Goal: Contribute content

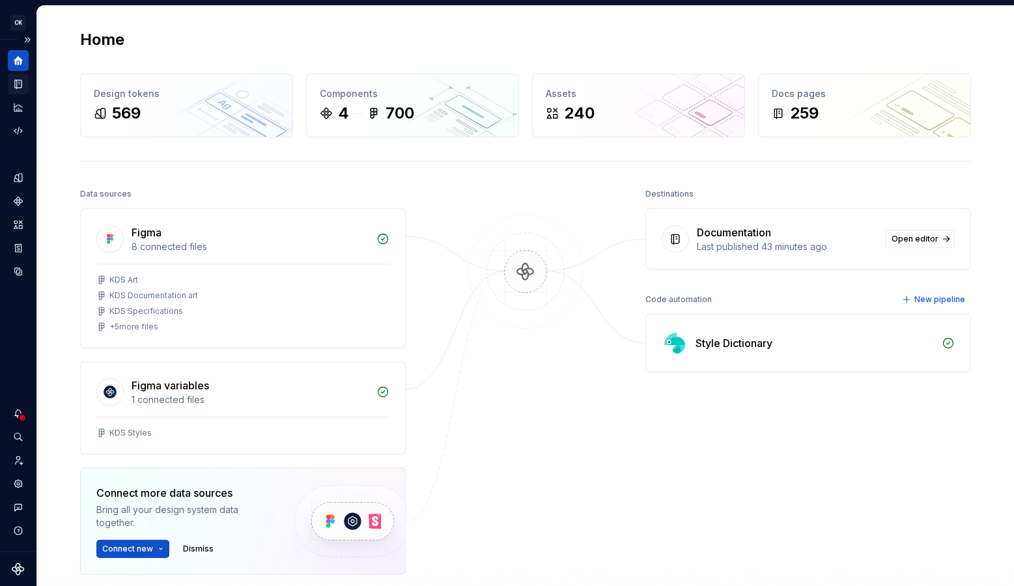
click at [14, 84] on icon "Documentation" at bounding box center [18, 84] width 12 height 12
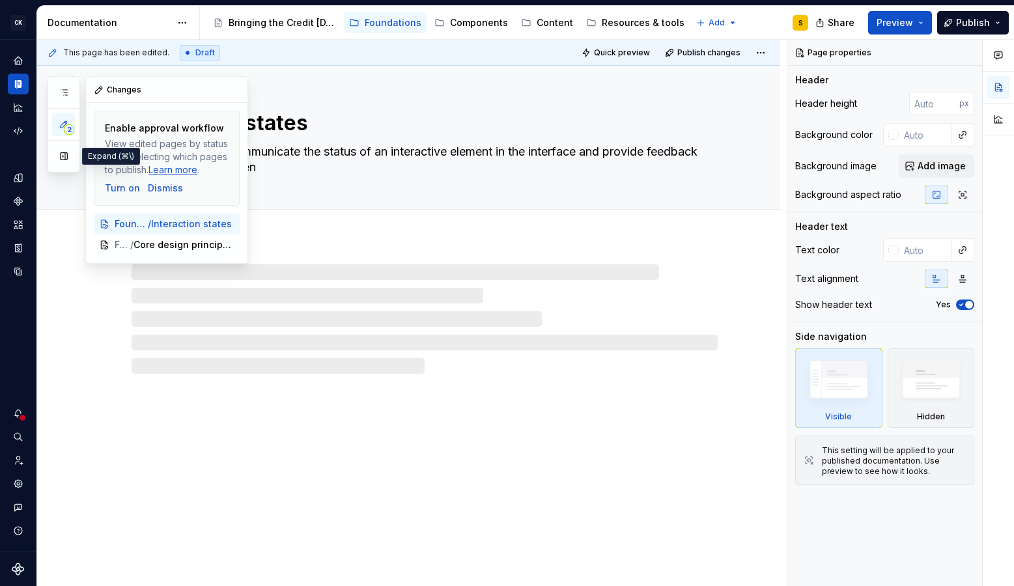
type textarea "*"
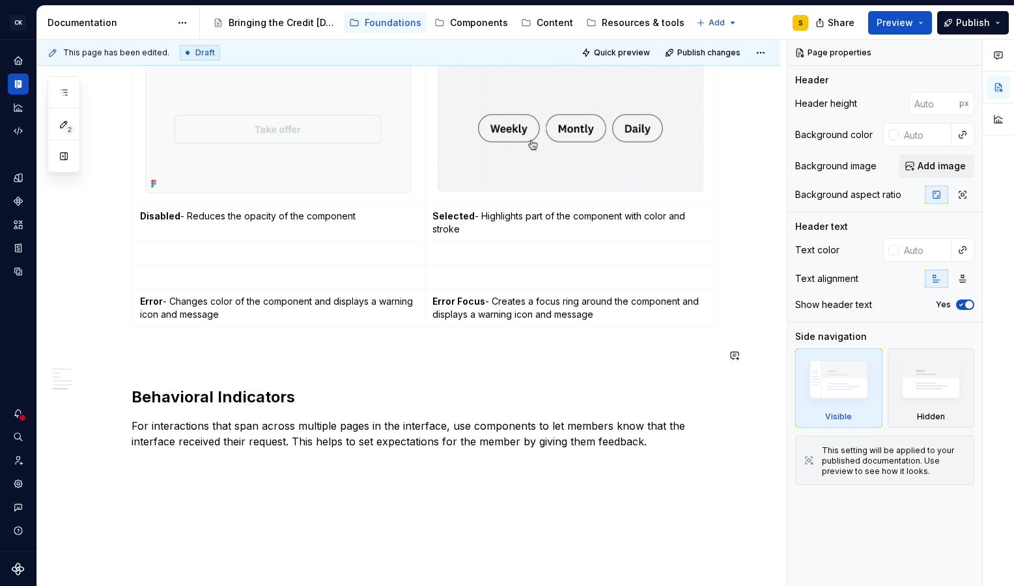
scroll to position [1227, 0]
click at [328, 277] on p at bounding box center [278, 276] width 277 height 13
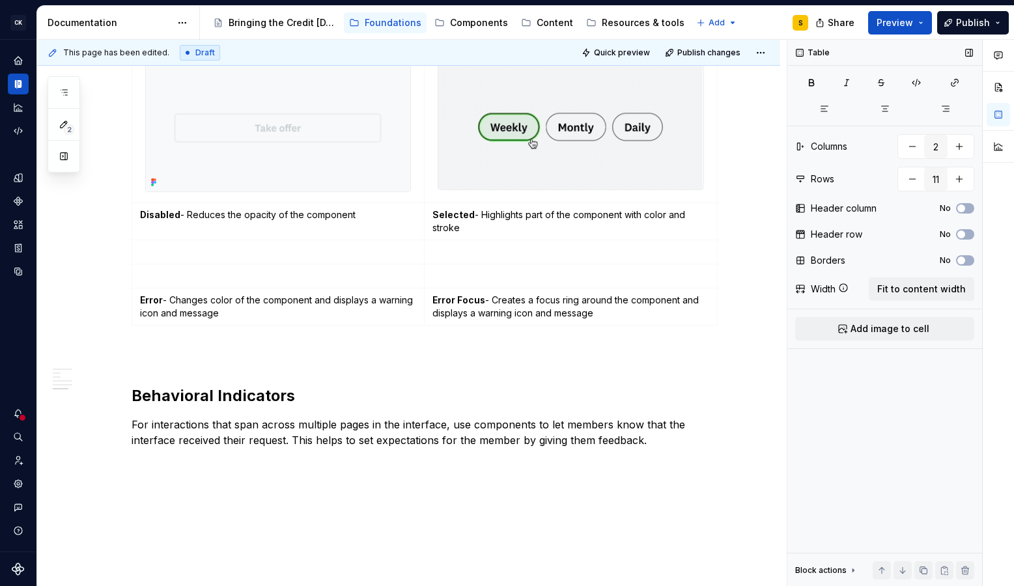
drag, startPoint x: 908, startPoint y: 327, endPoint x: 892, endPoint y: 324, distance: 16.6
click at [908, 327] on span "Add image to cell" at bounding box center [890, 328] width 79 height 13
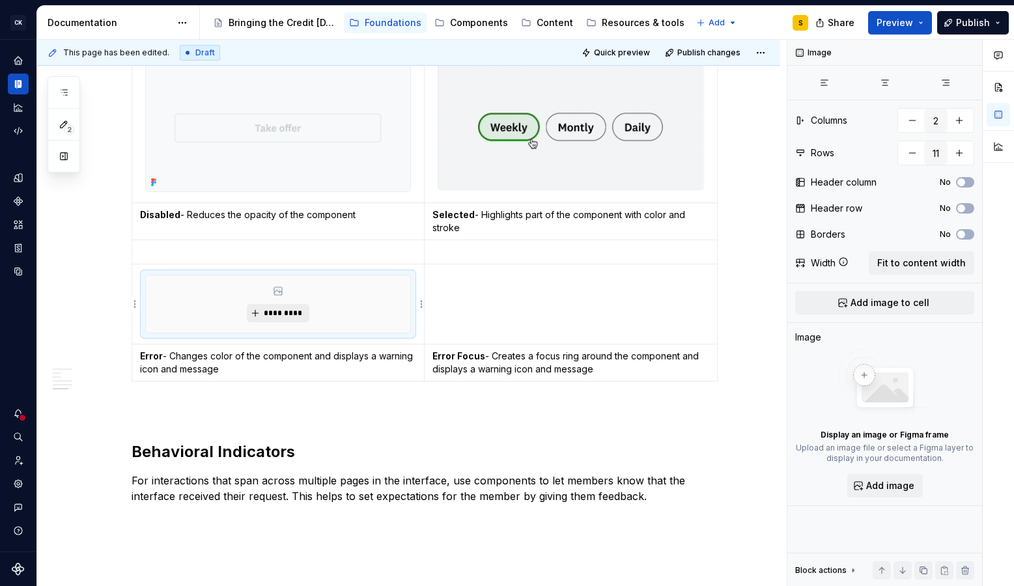
click at [280, 314] on span "*********" at bounding box center [283, 313] width 40 height 10
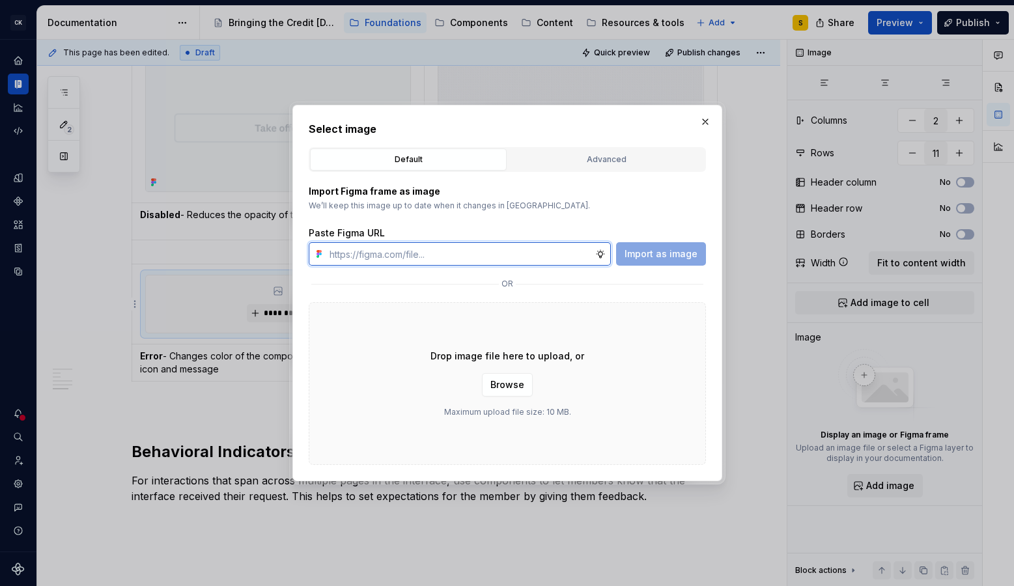
click at [428, 257] on input "text" at bounding box center [459, 253] width 271 height 23
paste input "[URL][DOMAIN_NAME]"
type input "[URL][DOMAIN_NAME]"
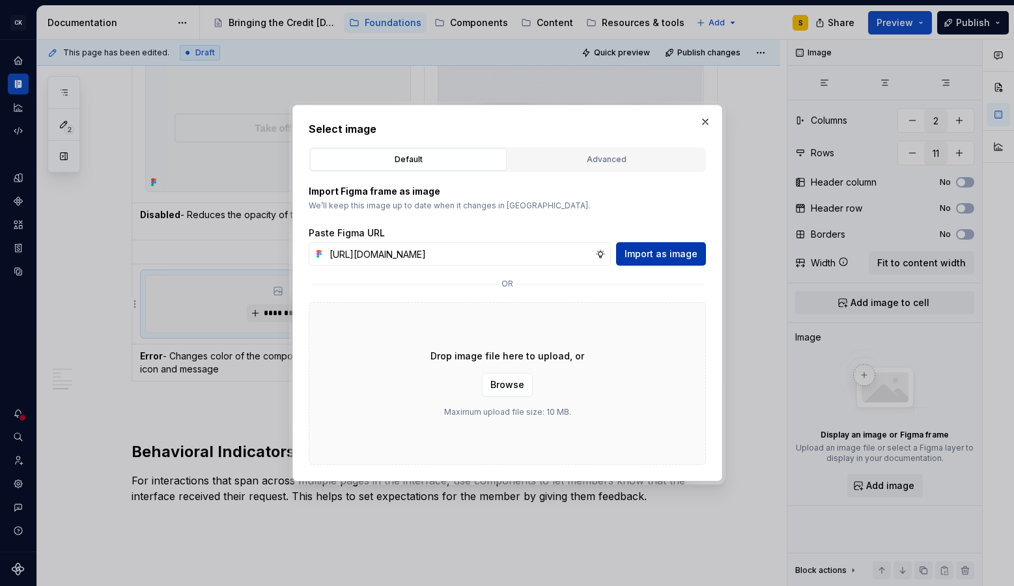
click at [673, 253] on span "Import as image" at bounding box center [661, 254] width 73 height 13
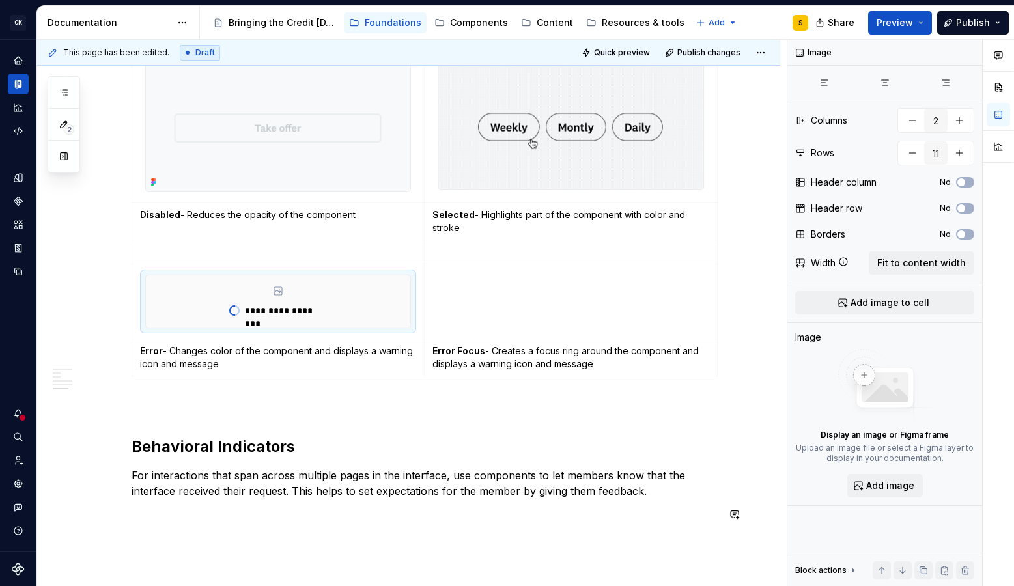
type textarea "*"
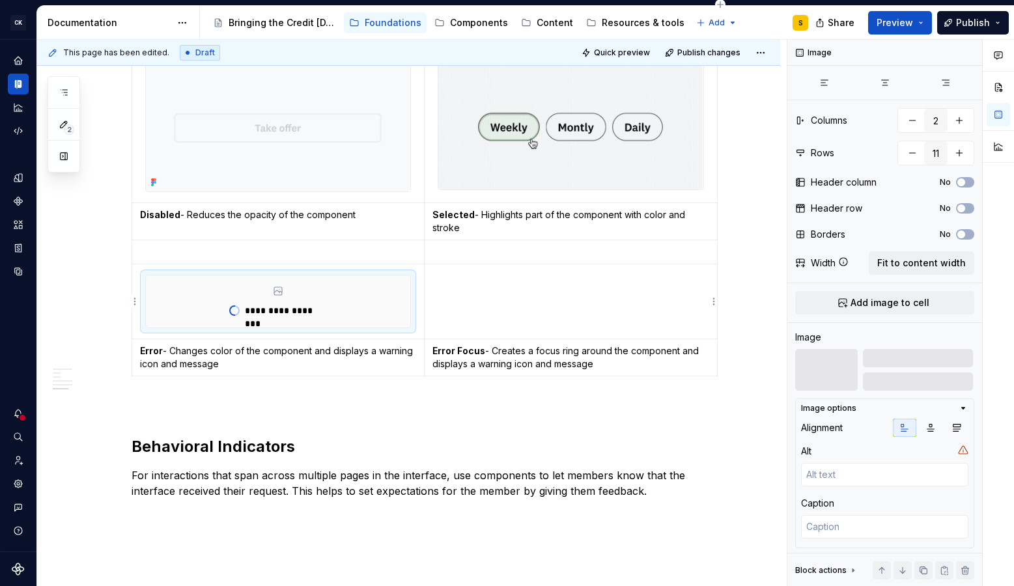
click at [541, 296] on td at bounding box center [571, 301] width 292 height 75
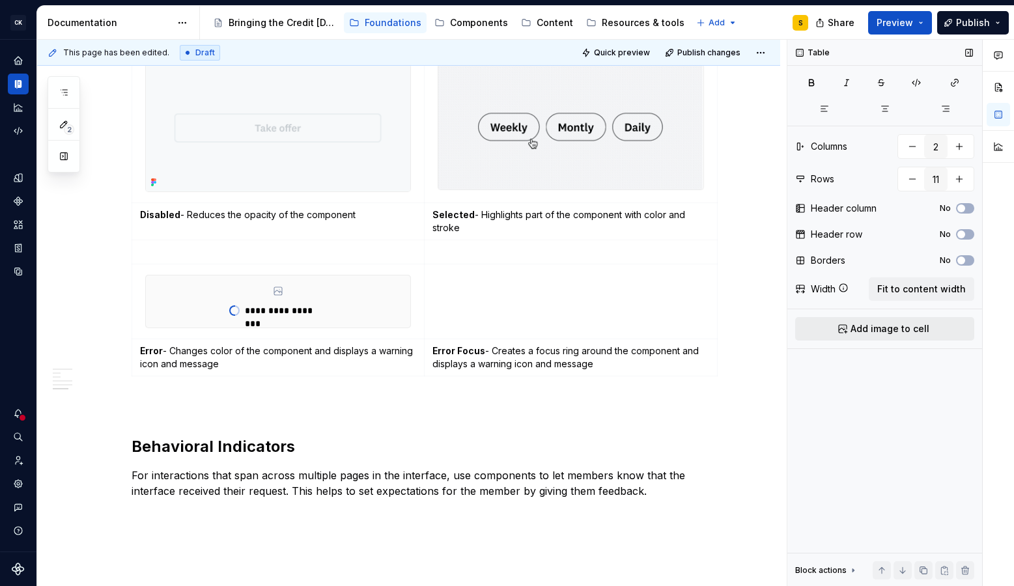
click at [845, 331] on button "Add image to cell" at bounding box center [884, 328] width 179 height 23
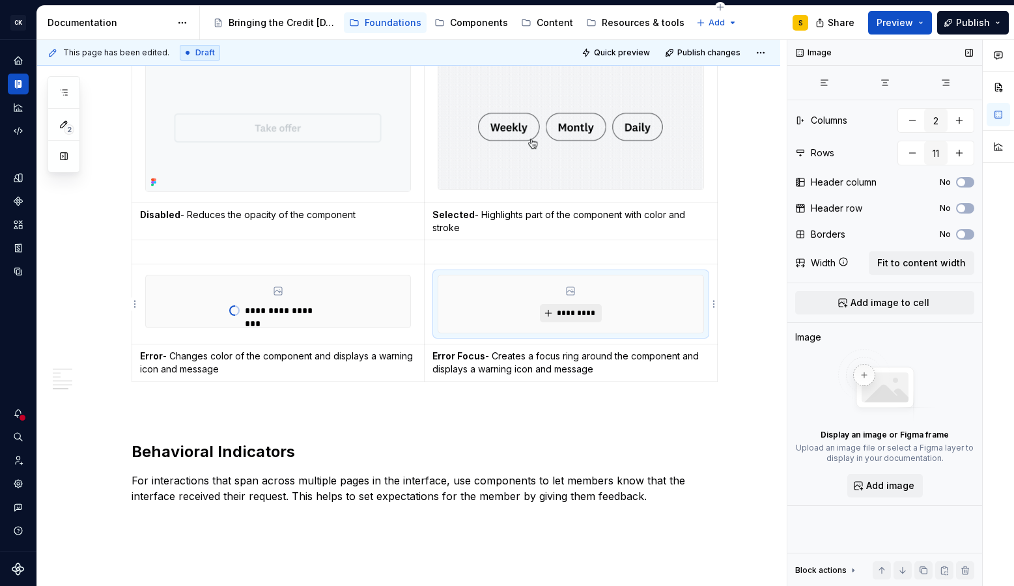
click at [584, 313] on span "*********" at bounding box center [576, 313] width 40 height 10
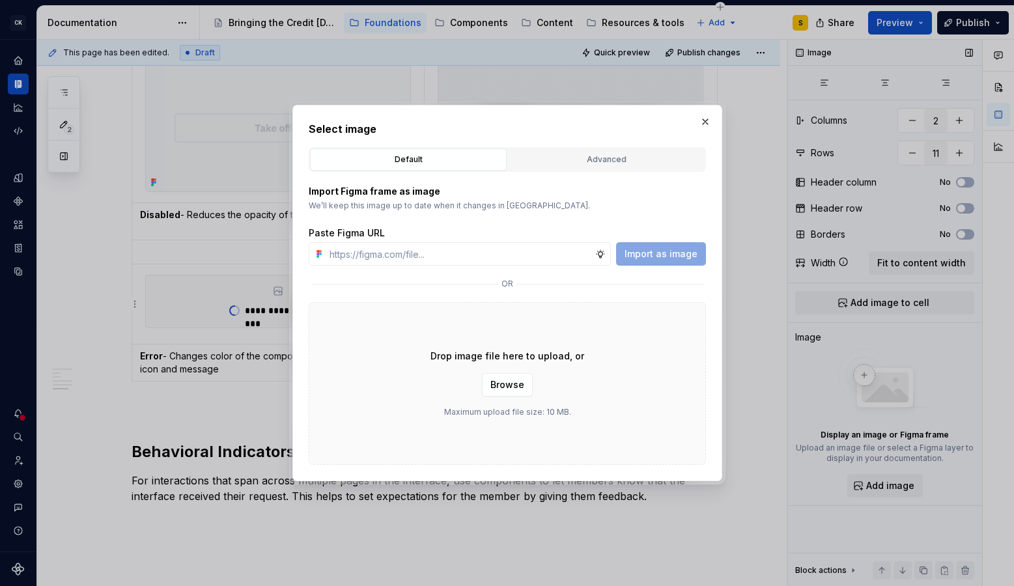
type input "[URL][DOMAIN_NAME]"
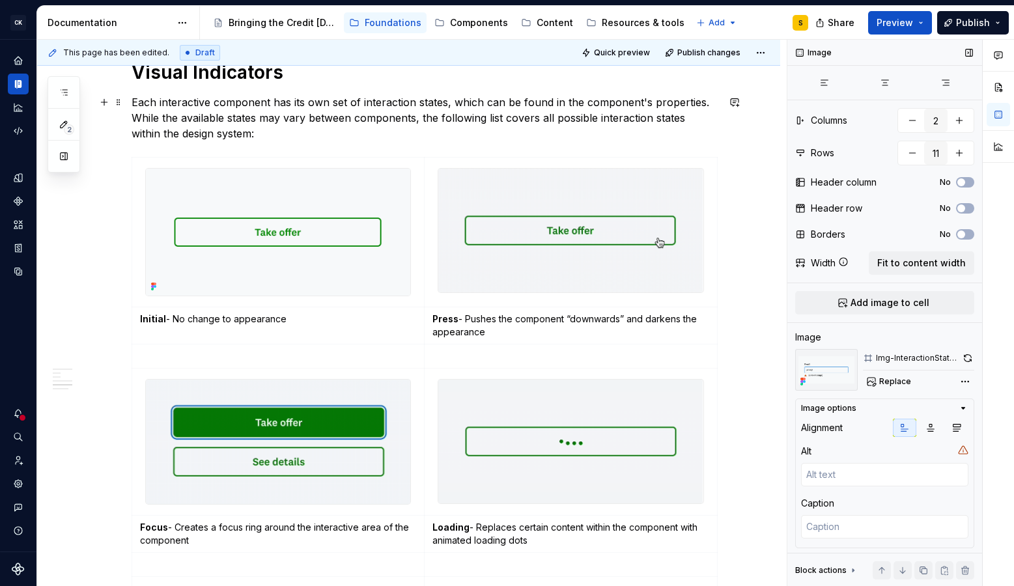
scroll to position [642, 0]
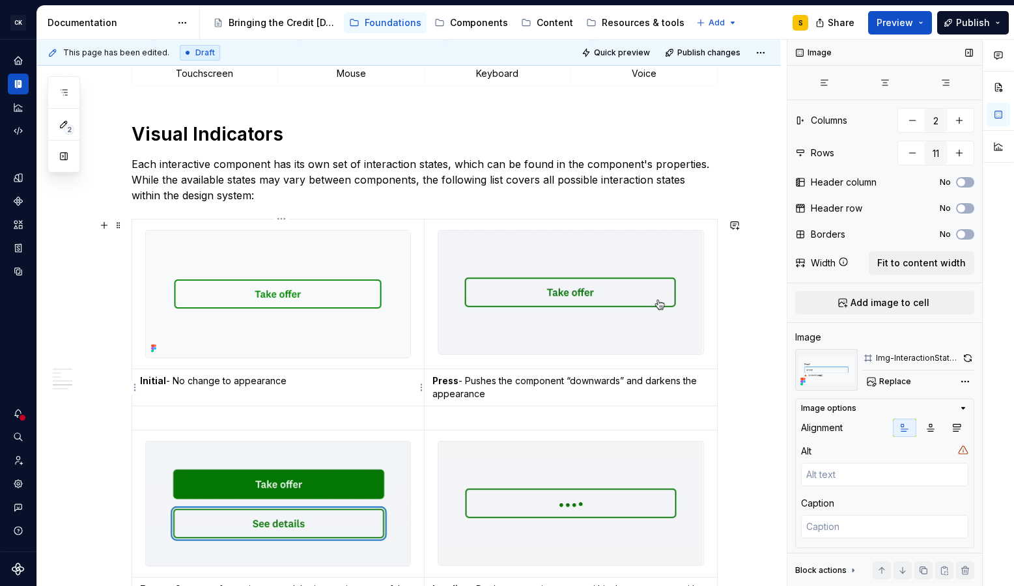
click at [272, 382] on p "Initial - No change to appearance" at bounding box center [278, 381] width 277 height 13
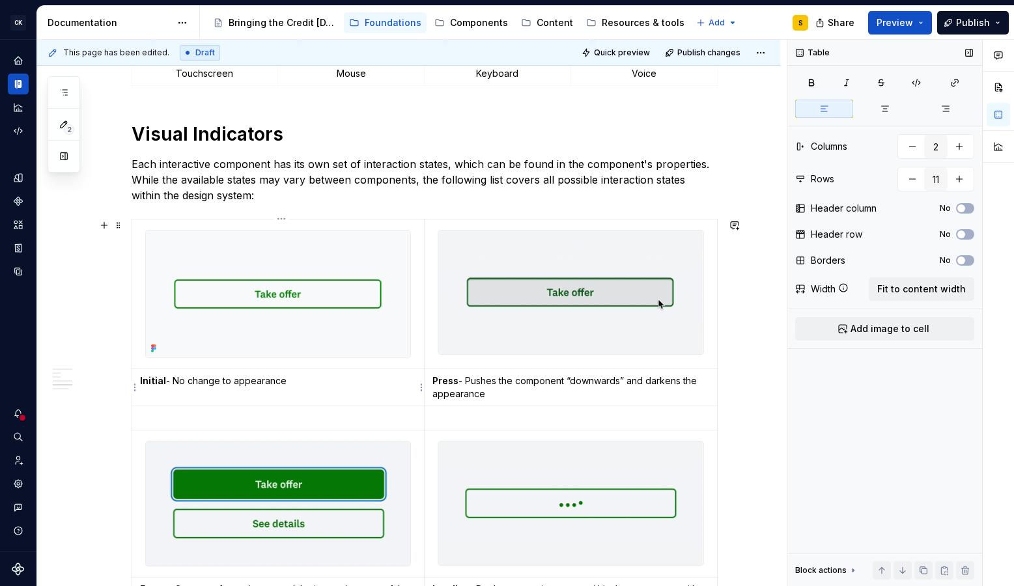
click at [272, 382] on p "Initial - No change to appearance" at bounding box center [278, 381] width 277 height 13
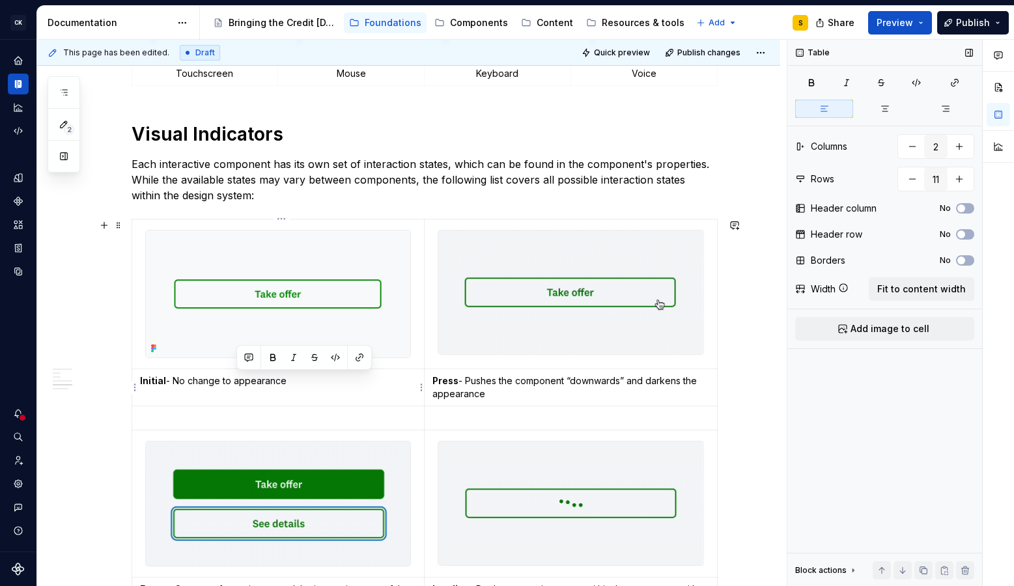
click at [272, 382] on p "Initial - No change to appearance" at bounding box center [278, 381] width 277 height 13
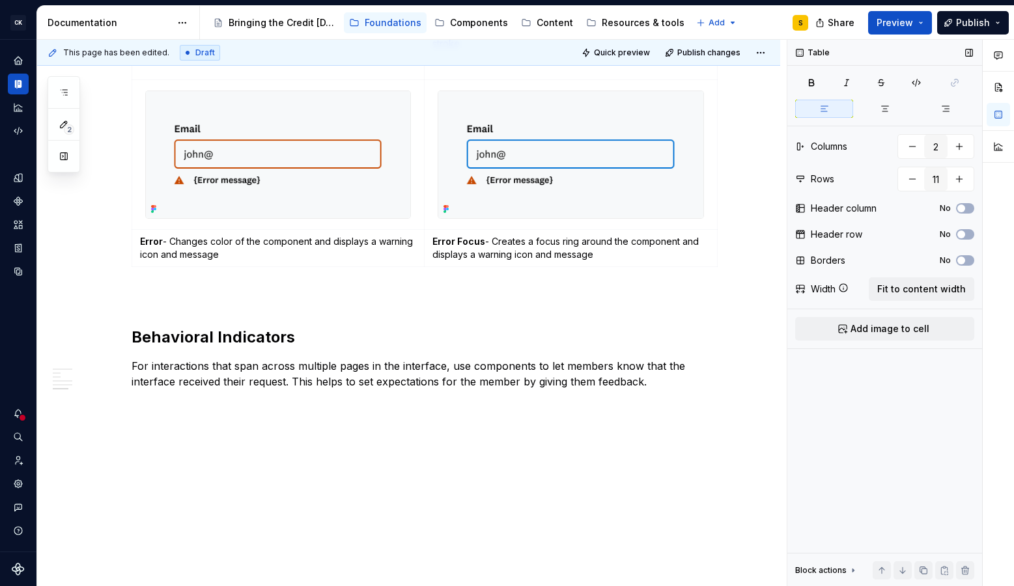
scroll to position [1429, 0]
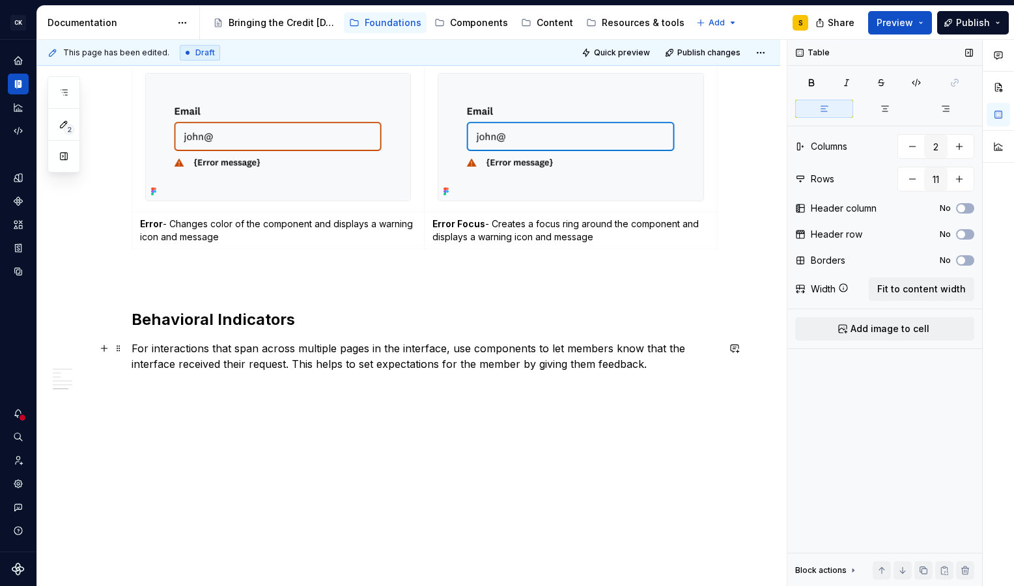
click at [408, 356] on p "For interactions that span across multiple pages in the interface, use componen…" at bounding box center [425, 356] width 586 height 31
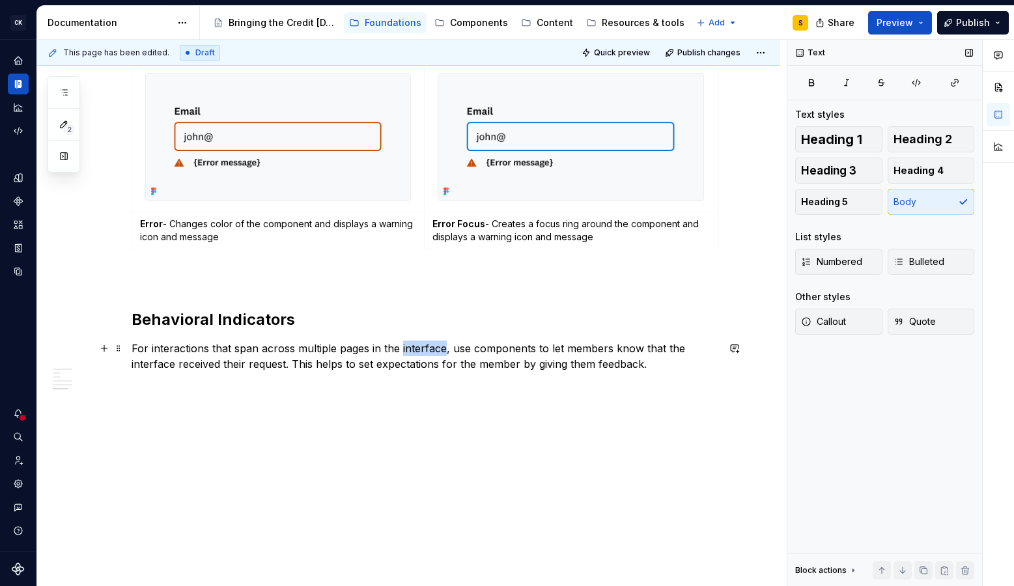
click at [408, 356] on p "For interactions that span across multiple pages in the interface, use componen…" at bounding box center [425, 356] width 586 height 31
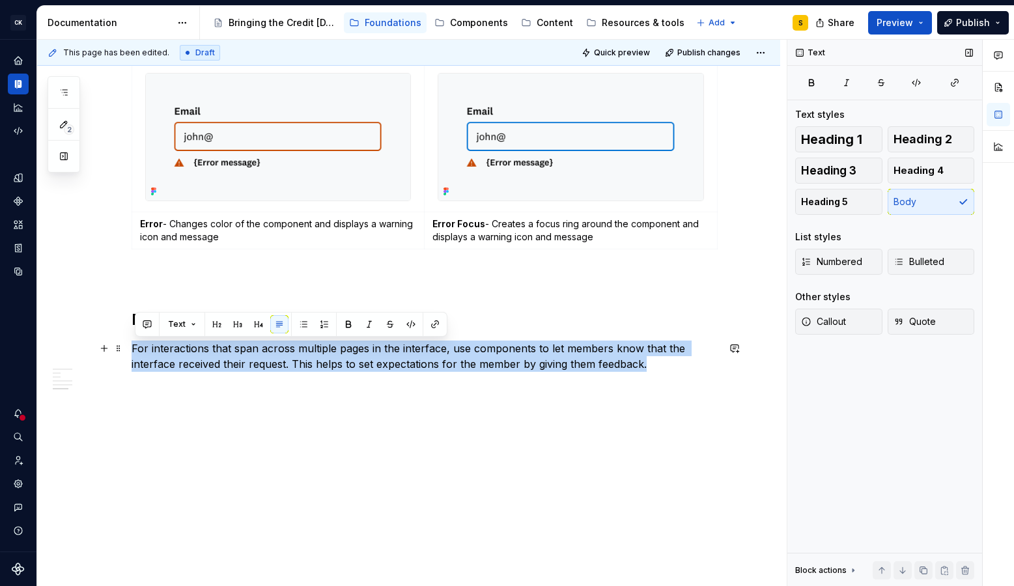
click at [408, 356] on p "For interactions that span across multiple pages in the interface, use componen…" at bounding box center [425, 356] width 586 height 31
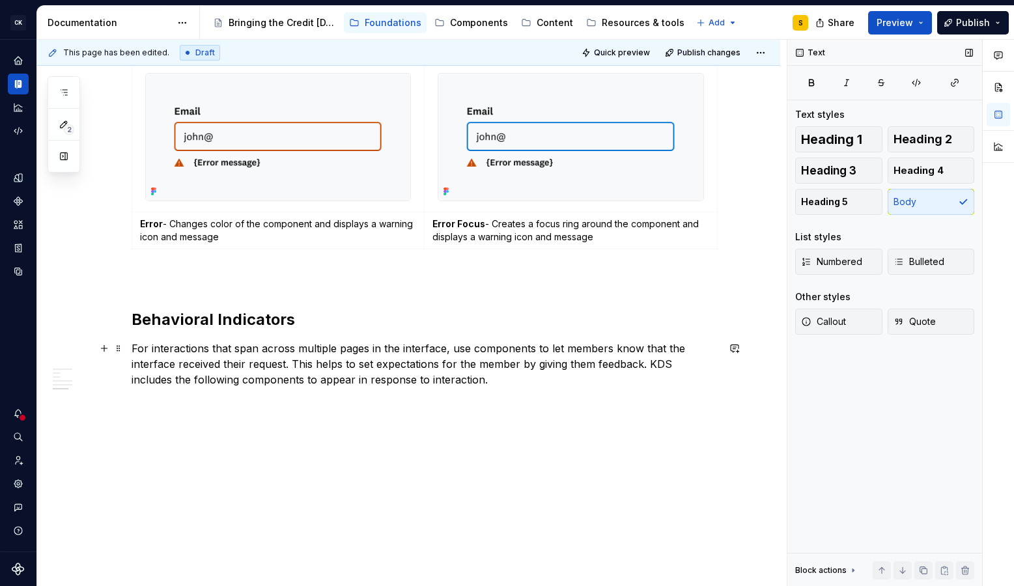
scroll to position [1445, 0]
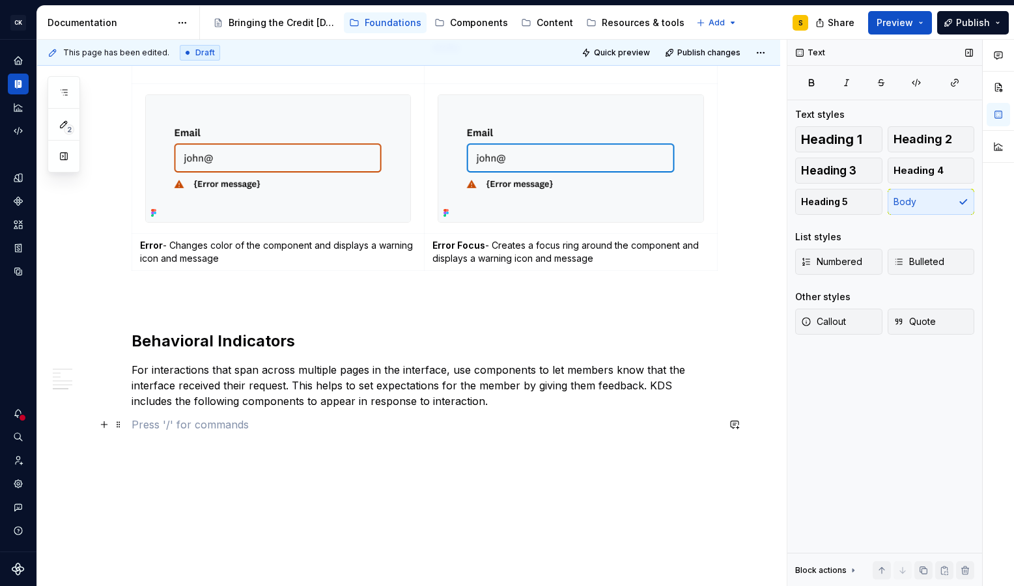
scroll to position [1411, 0]
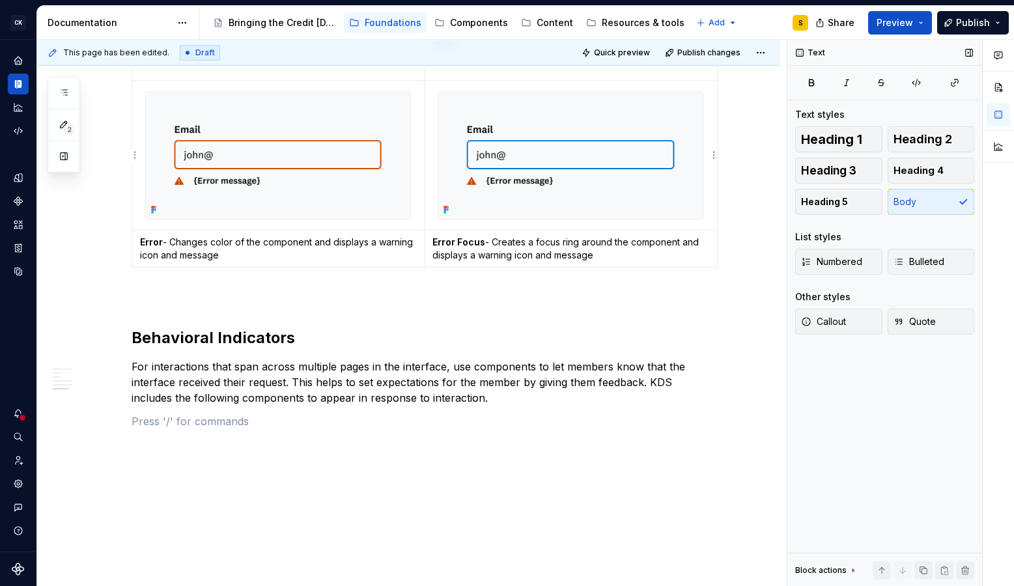
type textarea "*"
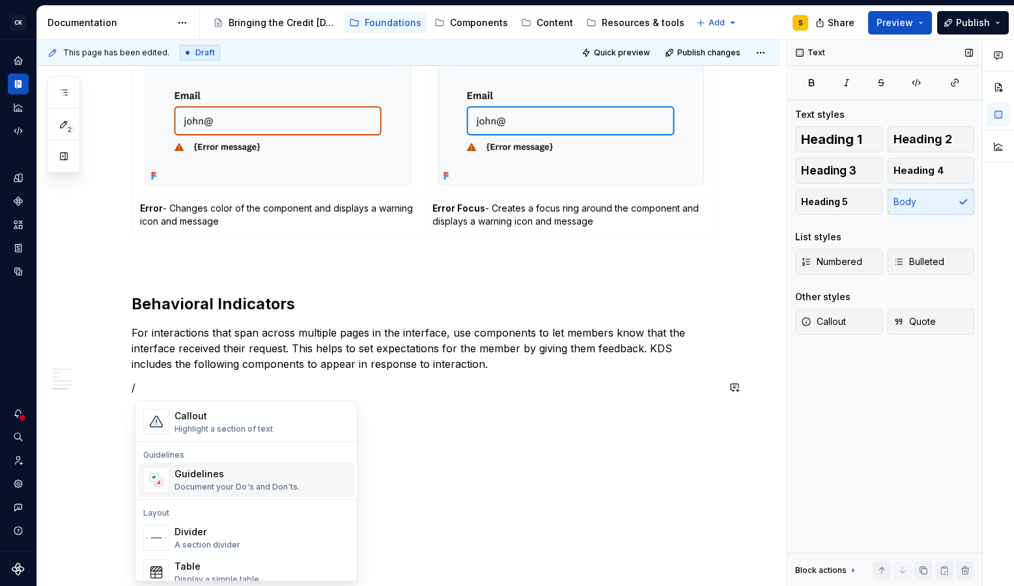
scroll to position [406, 0]
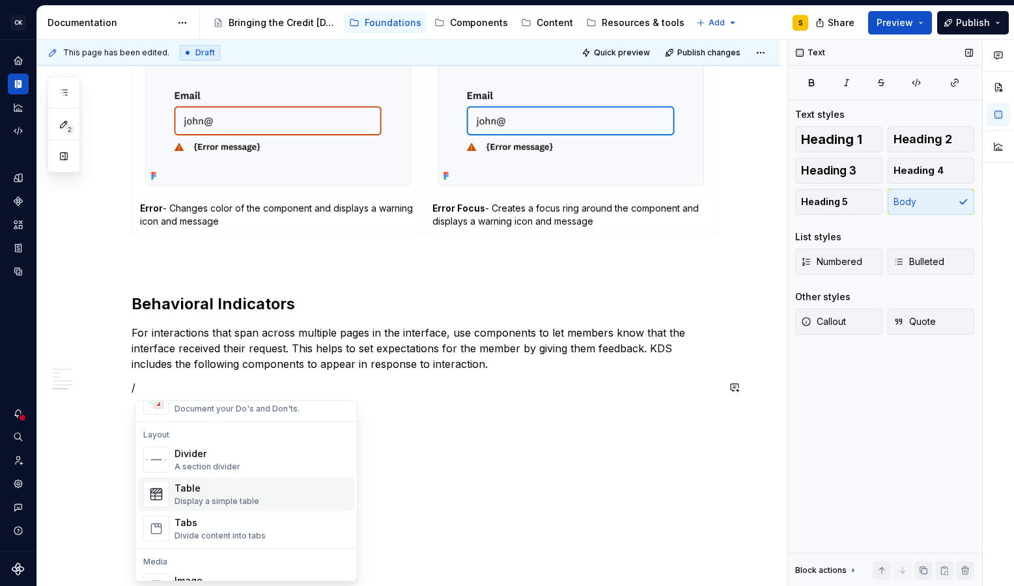
click at [227, 493] on div "Table" at bounding box center [217, 488] width 85 height 13
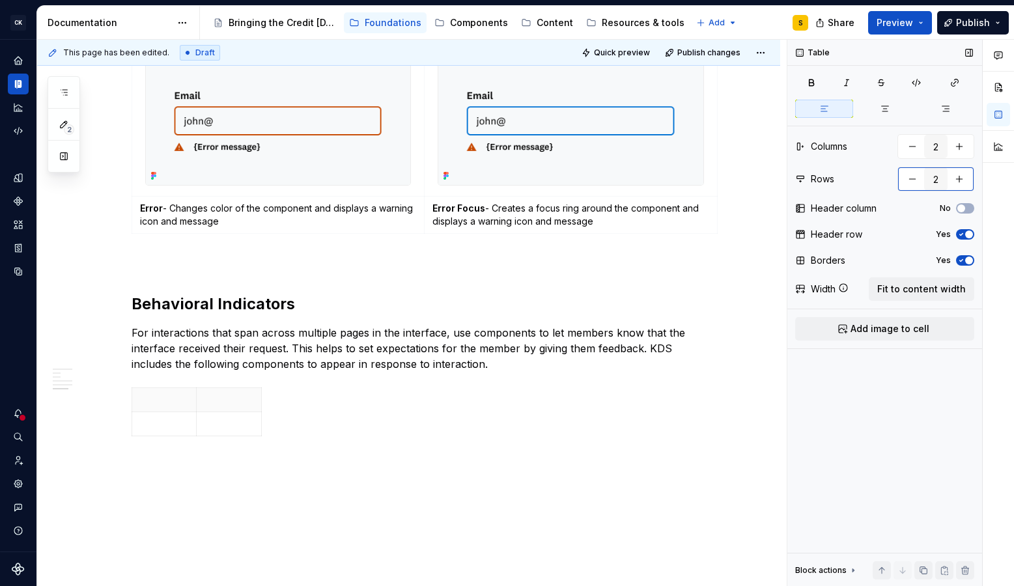
click at [966, 175] on button "button" at bounding box center [959, 178] width 23 height 23
drag, startPoint x: 964, startPoint y: 231, endPoint x: 967, endPoint y: 221, distance: 10.7
click at [965, 231] on icon "button" at bounding box center [961, 235] width 10 height 8
click at [960, 177] on button "button" at bounding box center [959, 178] width 23 height 23
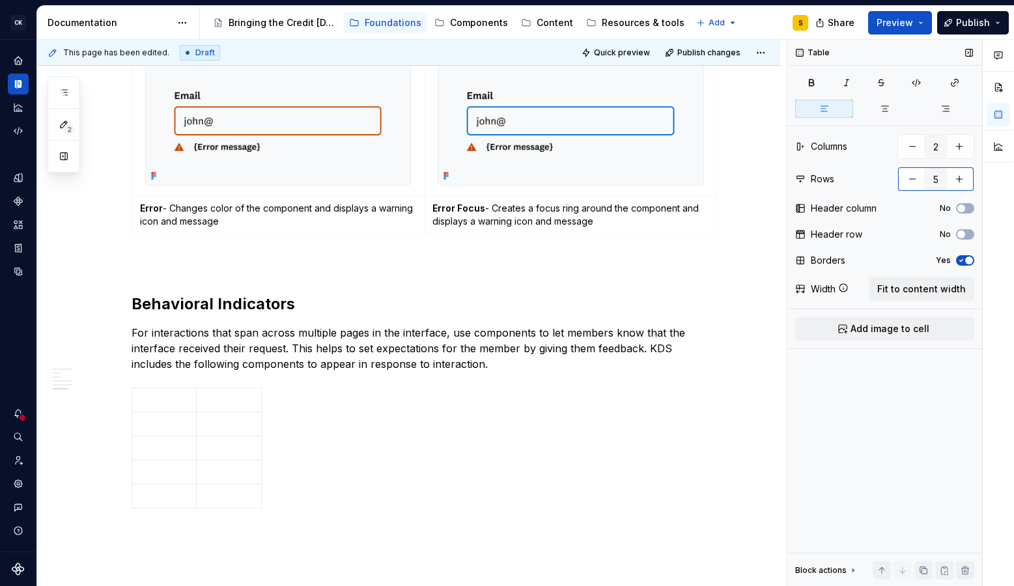
click at [960, 177] on button "button" at bounding box center [959, 178] width 23 height 23
type input "6"
click at [948, 279] on button "Fit to content width" at bounding box center [922, 288] width 106 height 23
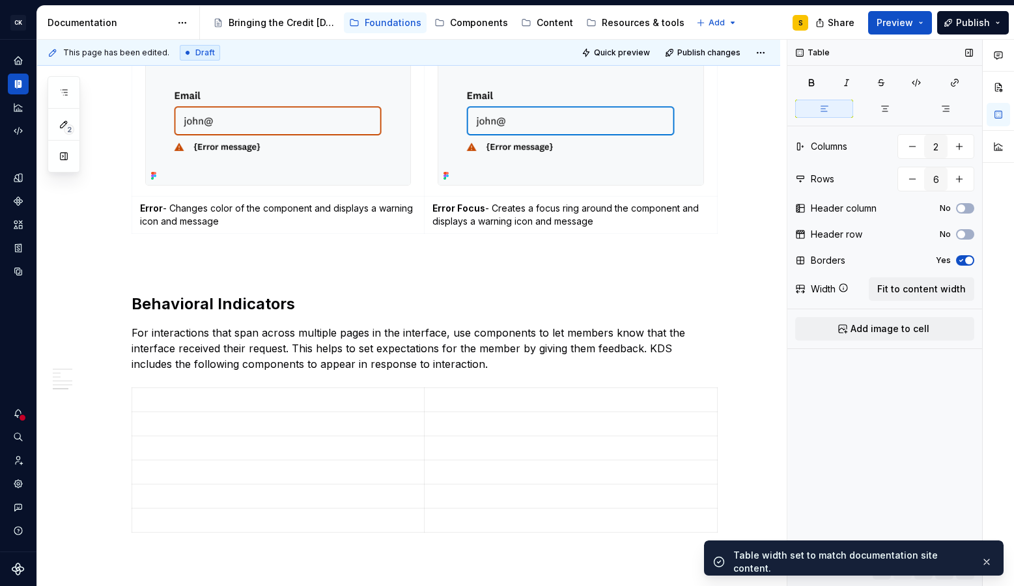
click at [961, 262] on icon "button" at bounding box center [961, 261] width 10 height 8
click at [928, 324] on button "Add image to cell" at bounding box center [884, 328] width 179 height 23
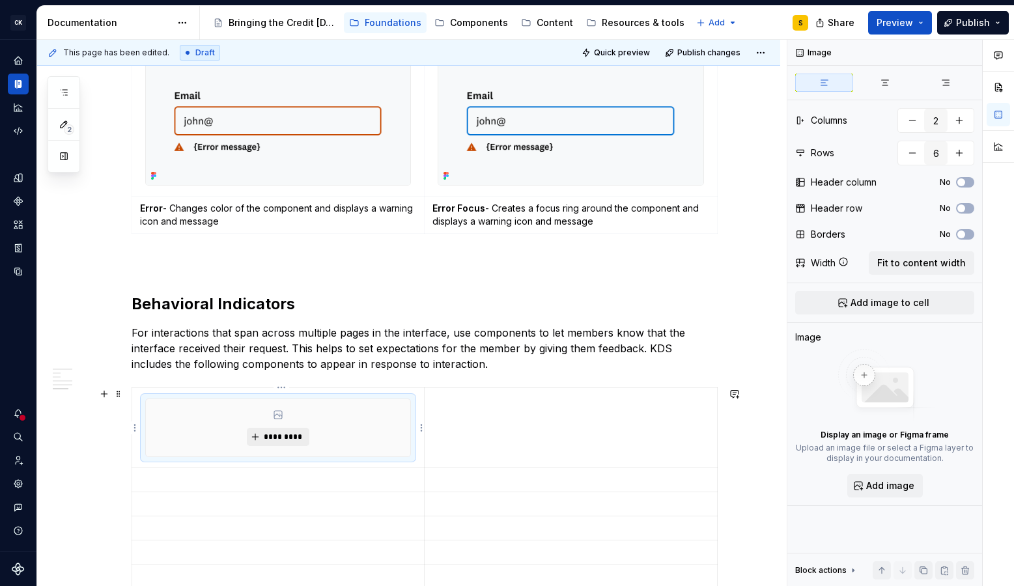
click at [281, 439] on span "*********" at bounding box center [283, 437] width 40 height 10
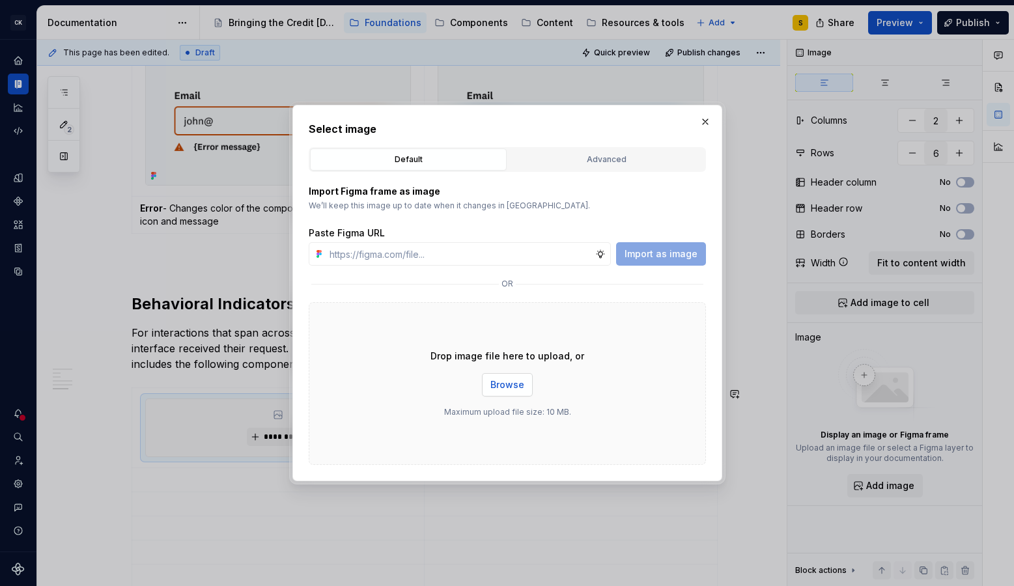
click at [521, 380] on span "Browse" at bounding box center [507, 384] width 34 height 13
click at [517, 386] on span "Browse" at bounding box center [507, 384] width 34 height 13
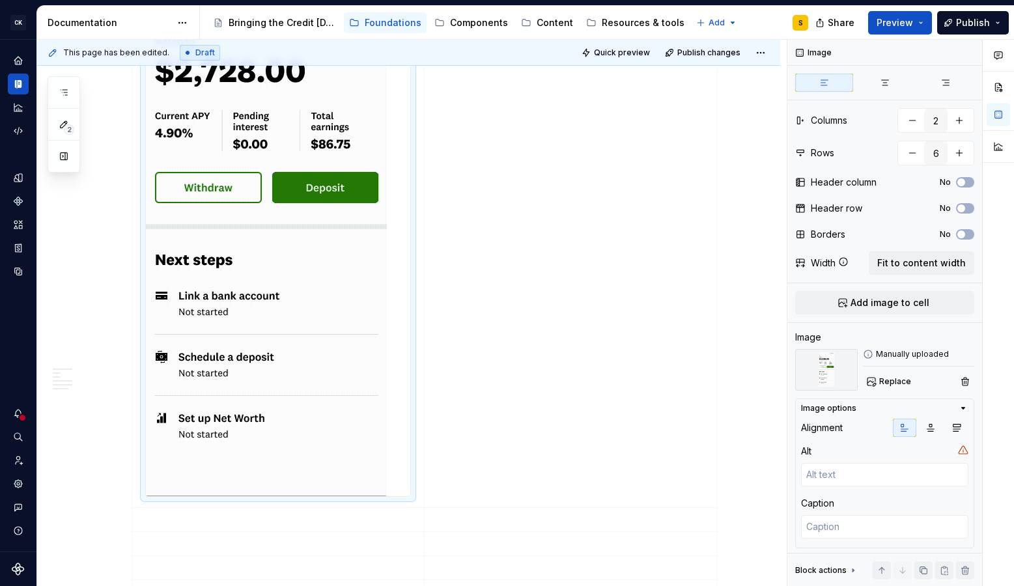
scroll to position [1893, 0]
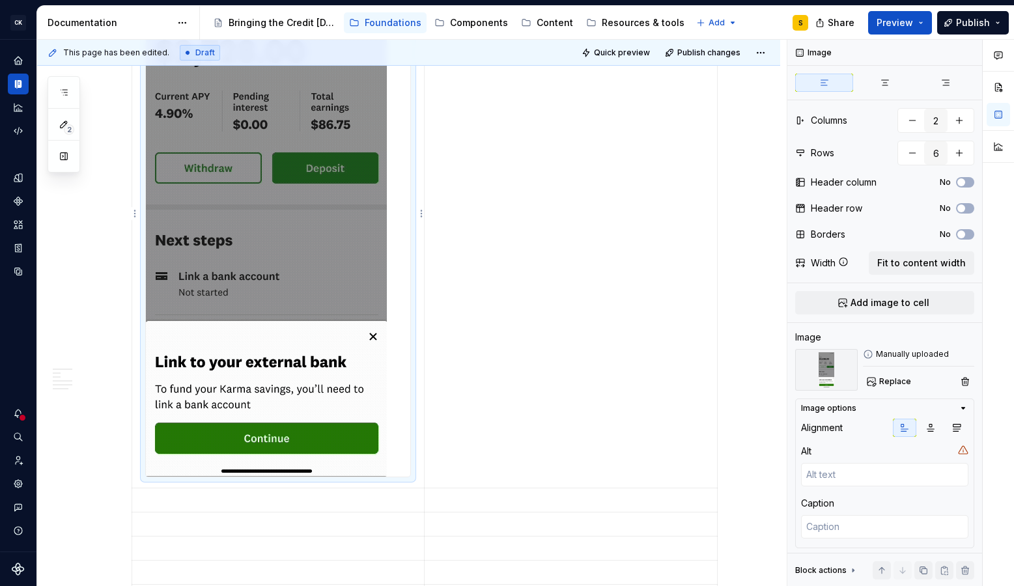
click at [335, 276] on img at bounding box center [266, 213] width 241 height 526
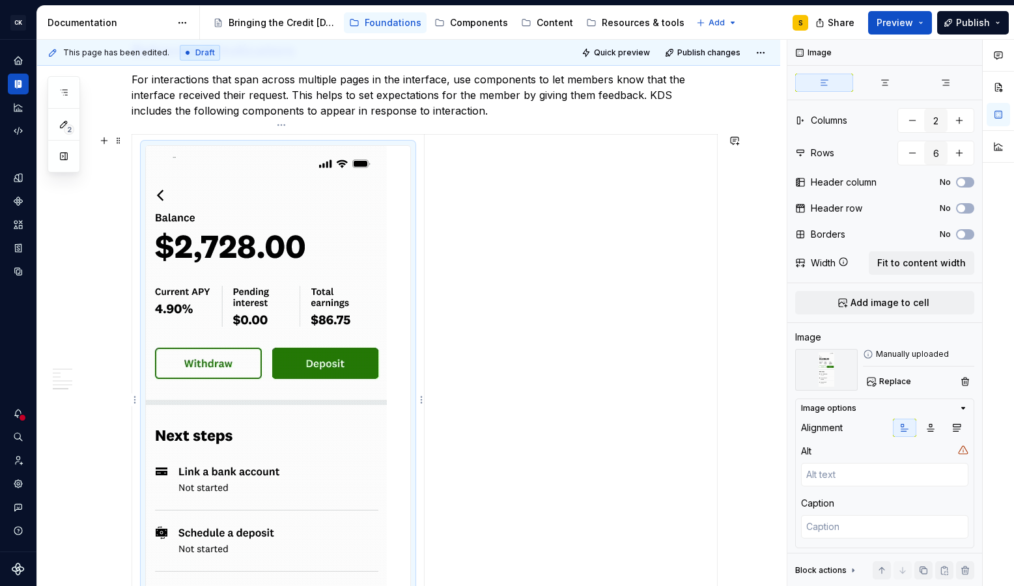
scroll to position [1675, 0]
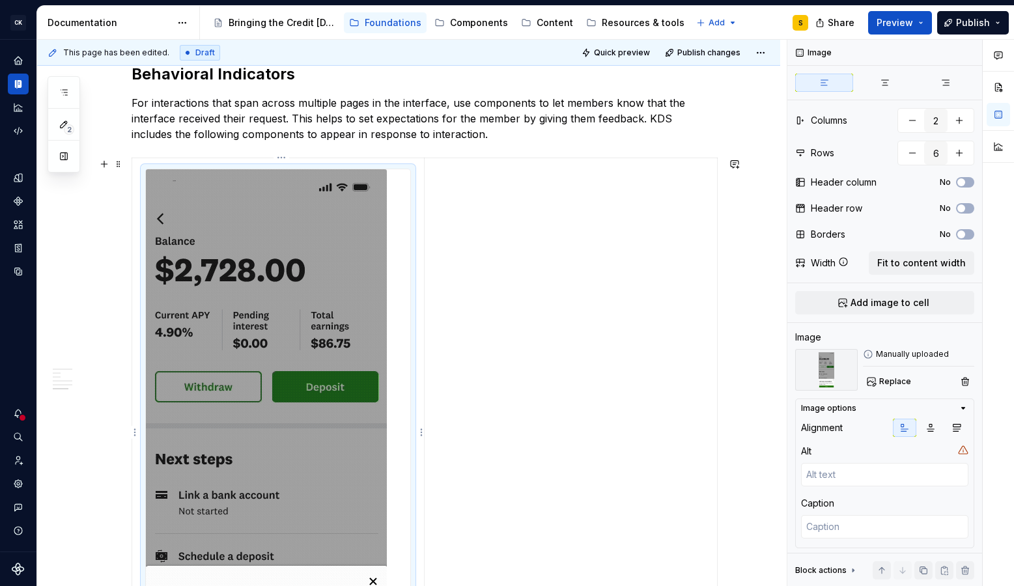
click at [295, 234] on img at bounding box center [266, 432] width 241 height 526
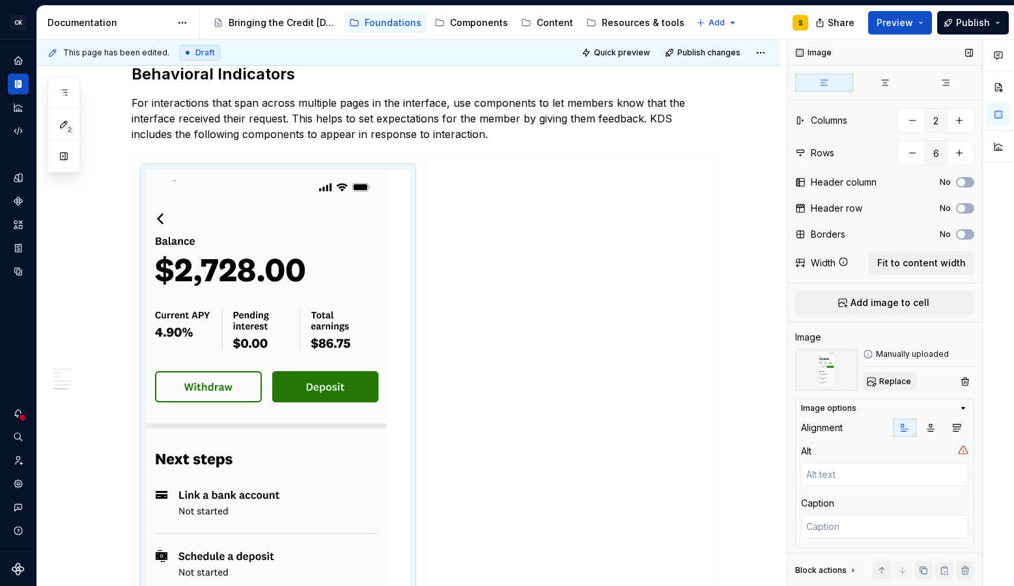
click at [903, 383] on span "Replace" at bounding box center [895, 381] width 32 height 10
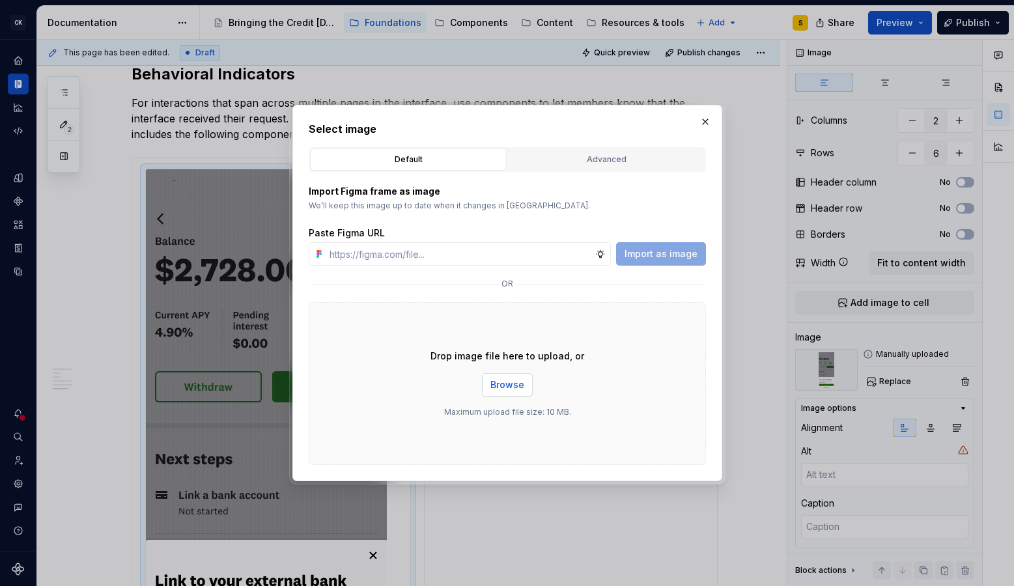
click at [506, 386] on span "Browse" at bounding box center [507, 384] width 34 height 13
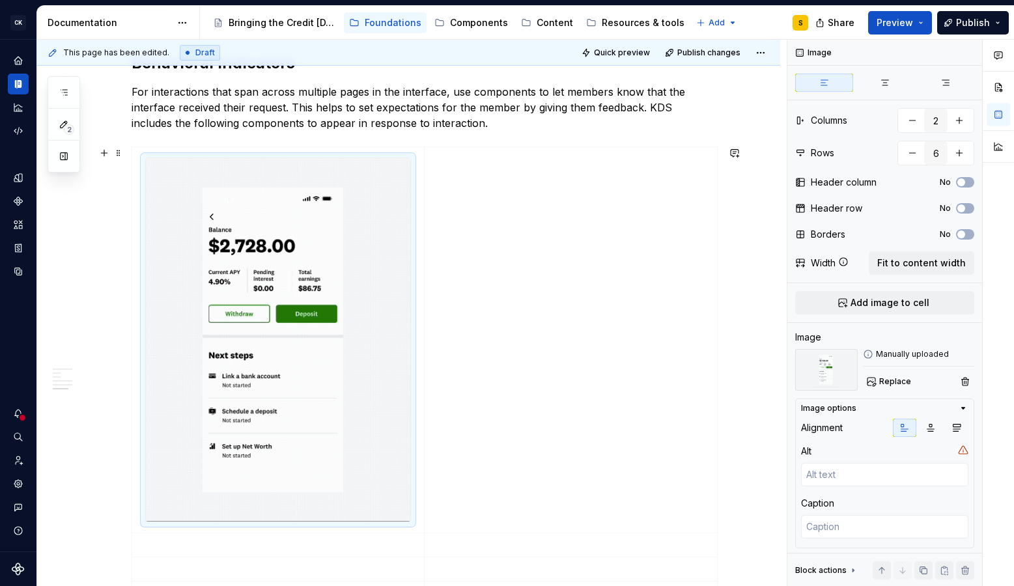
scroll to position [1682, 0]
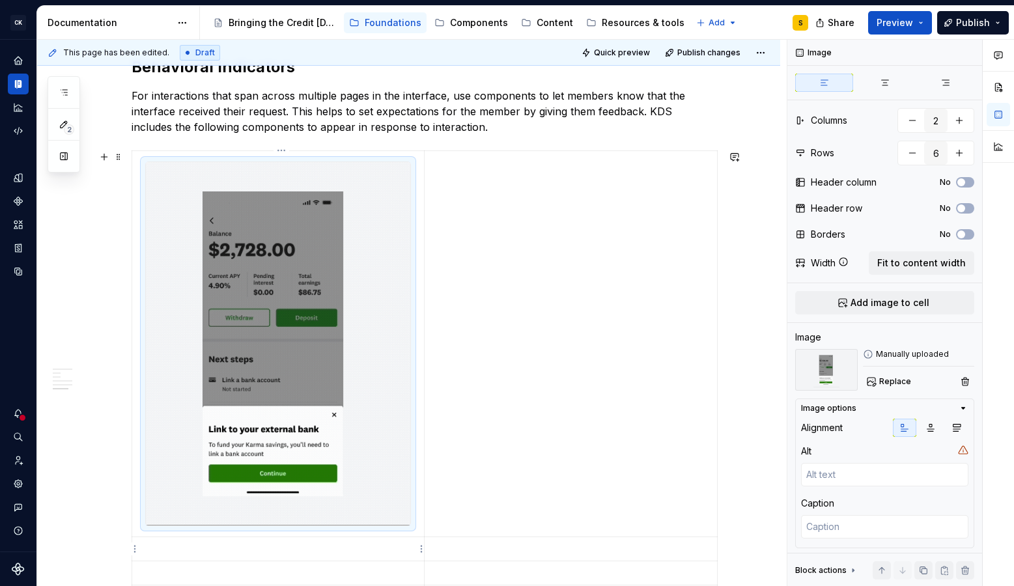
type textarea "*"
click at [220, 545] on p at bounding box center [278, 549] width 277 height 13
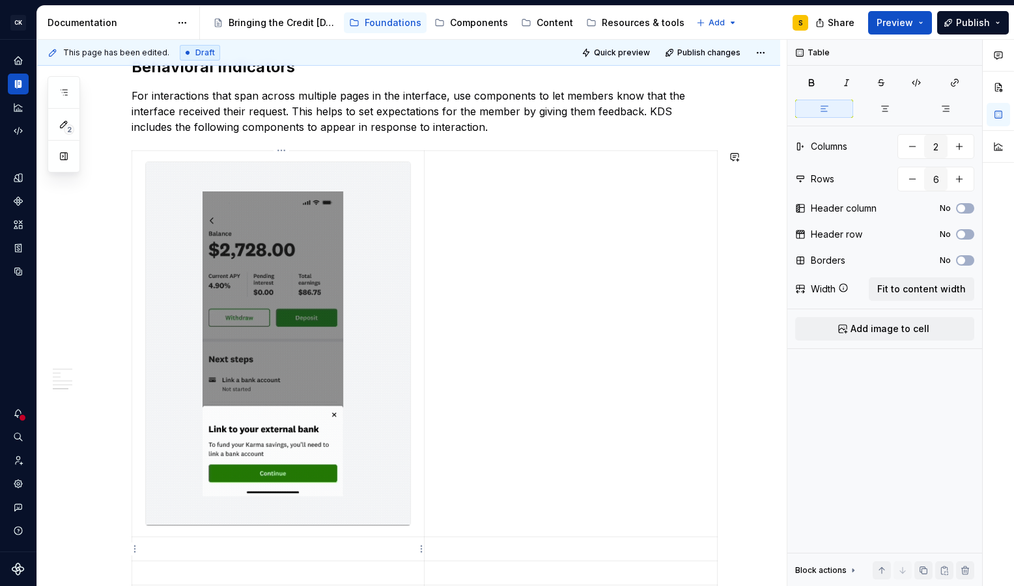
scroll to position [1715, 0]
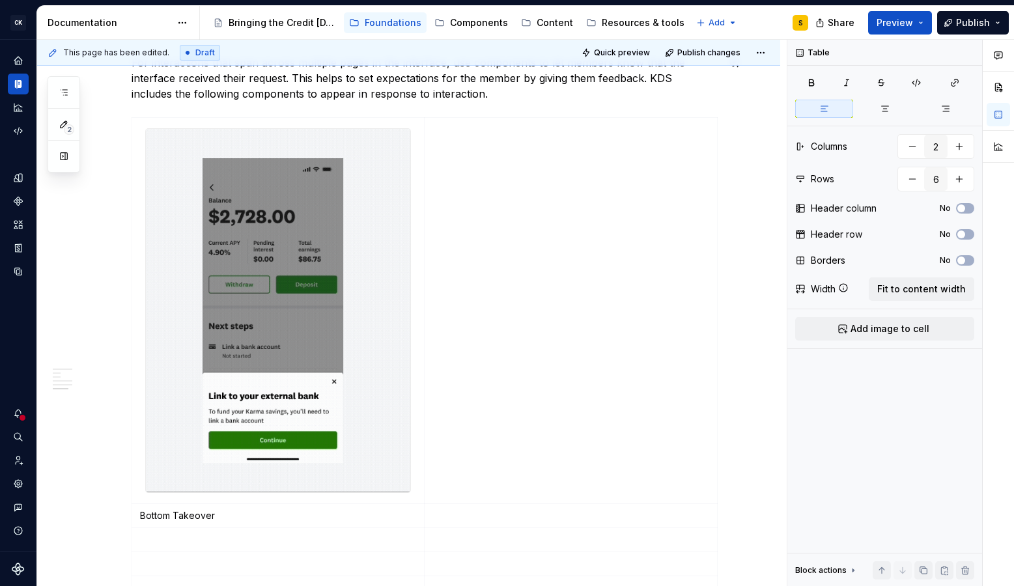
type textarea "*"
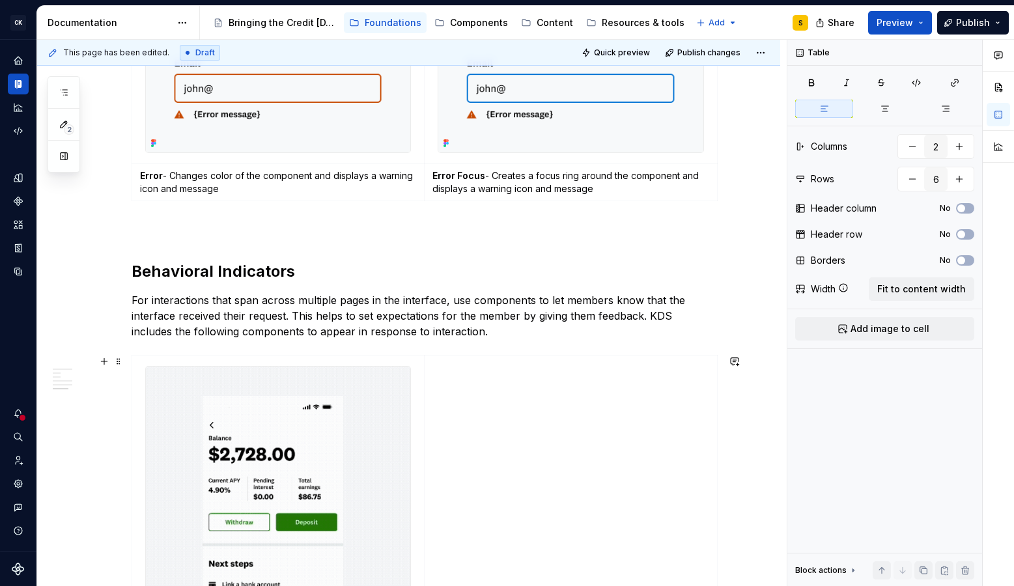
scroll to position [1443, 0]
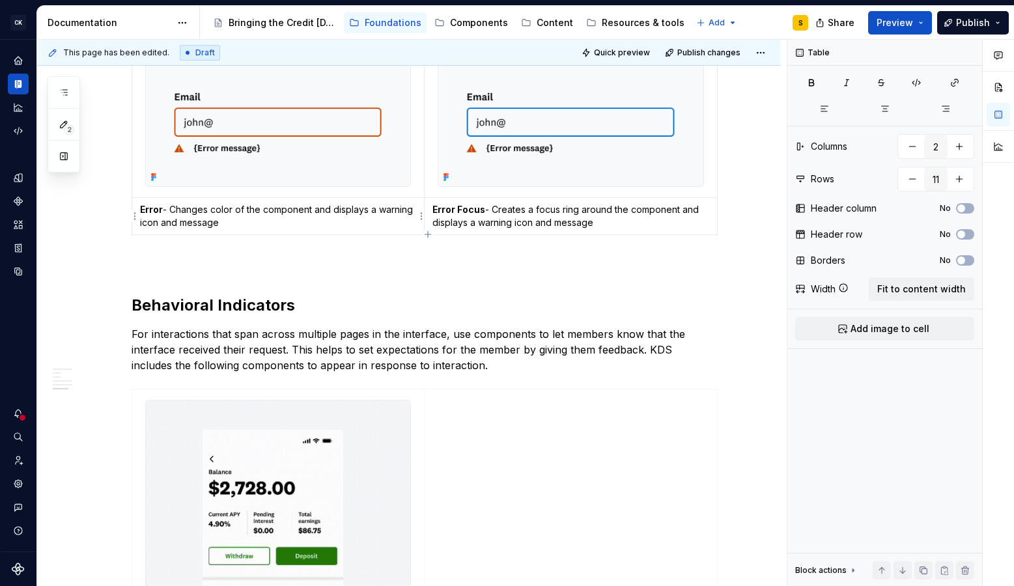
click at [177, 210] on p "Error - Changes color of the component and displays a warning icon and message" at bounding box center [278, 216] width 277 height 26
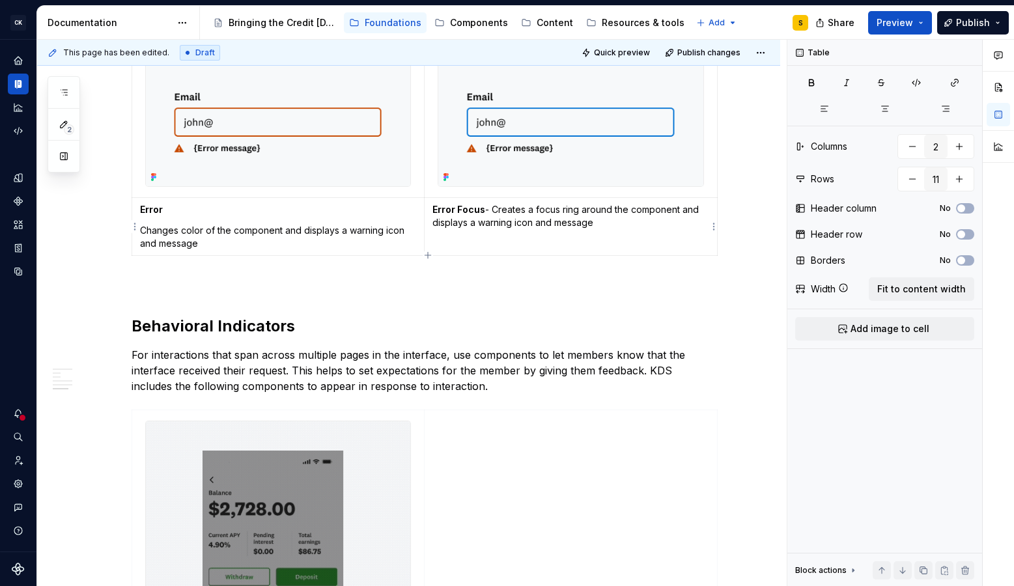
click at [497, 210] on p "Error Focus - Creates a focus ring around the component and displays a warning …" at bounding box center [570, 216] width 277 height 26
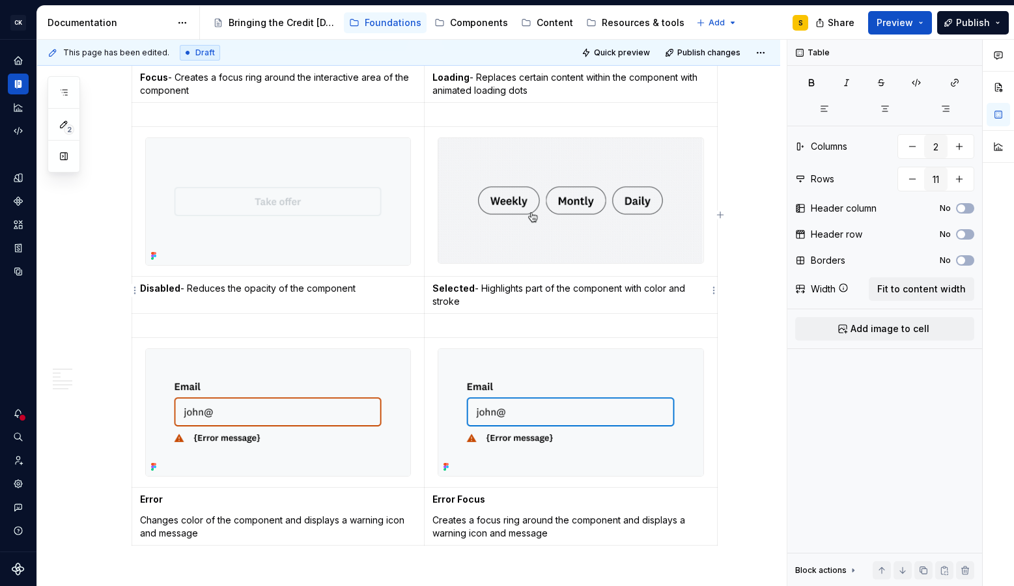
scroll to position [1065, 0]
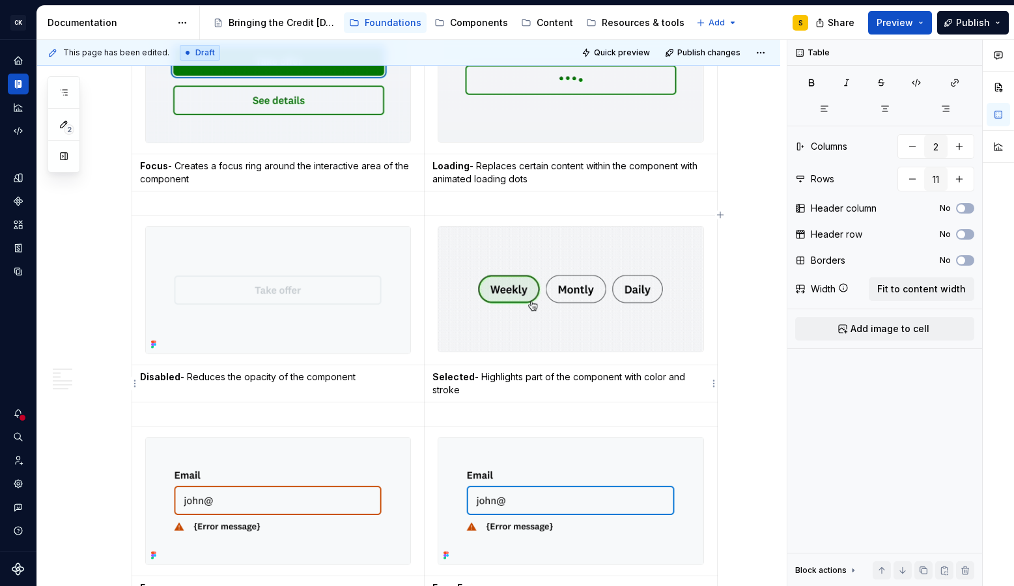
click at [484, 378] on p "Selected - Highlights part of the component with color and stroke" at bounding box center [570, 384] width 277 height 26
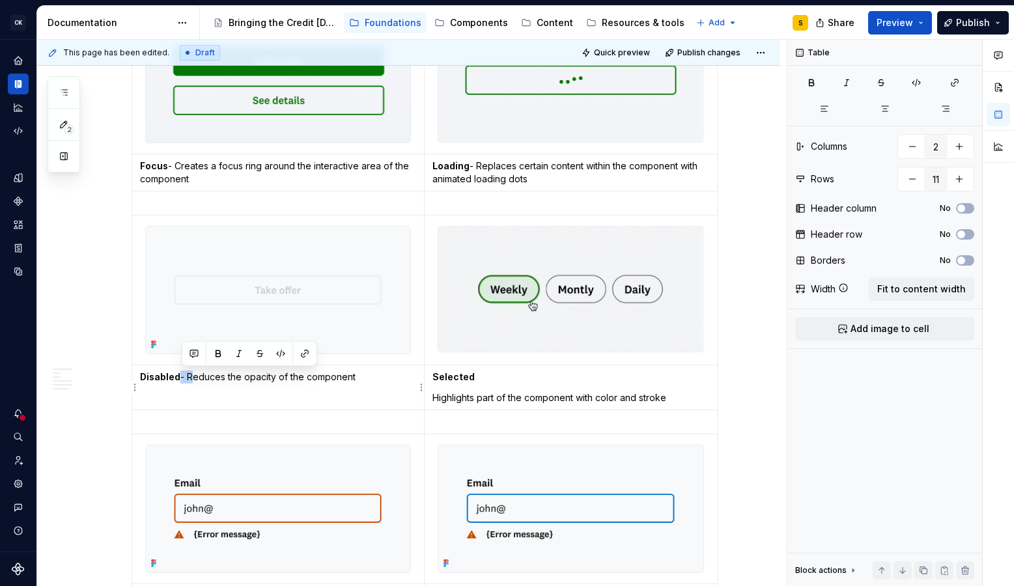
drag, startPoint x: 192, startPoint y: 376, endPoint x: 181, endPoint y: 378, distance: 11.2
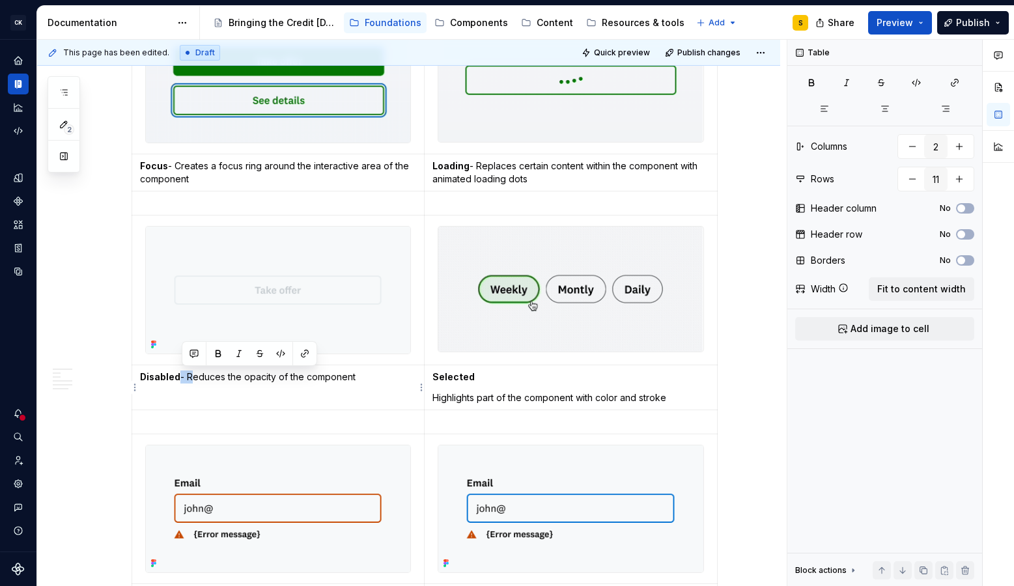
click at [181, 378] on p "Disabled - Reduces the opacity of the component" at bounding box center [278, 377] width 277 height 13
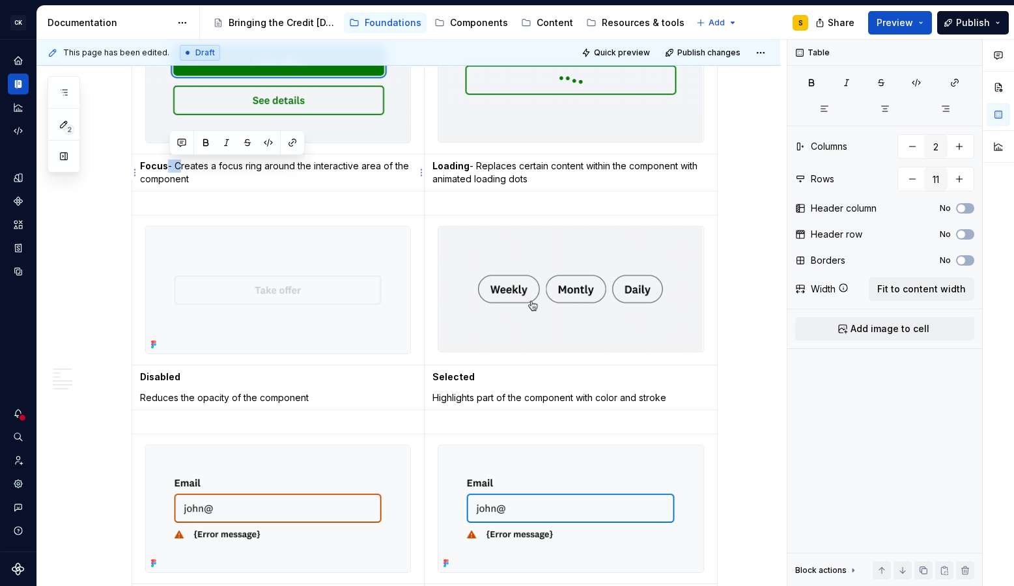
drag, startPoint x: 180, startPoint y: 167, endPoint x: 169, endPoint y: 167, distance: 10.4
click at [169, 167] on p "Focus - Creates a focus ring around the interactive area of the component" at bounding box center [278, 173] width 277 height 26
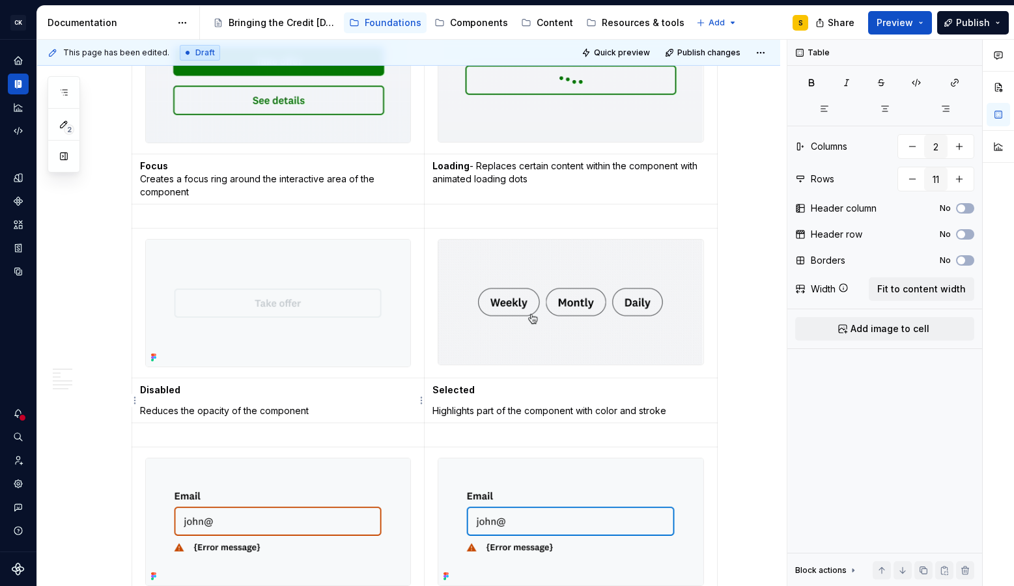
click at [142, 409] on p "Reduces the opacity of the component" at bounding box center [278, 410] width 277 height 13
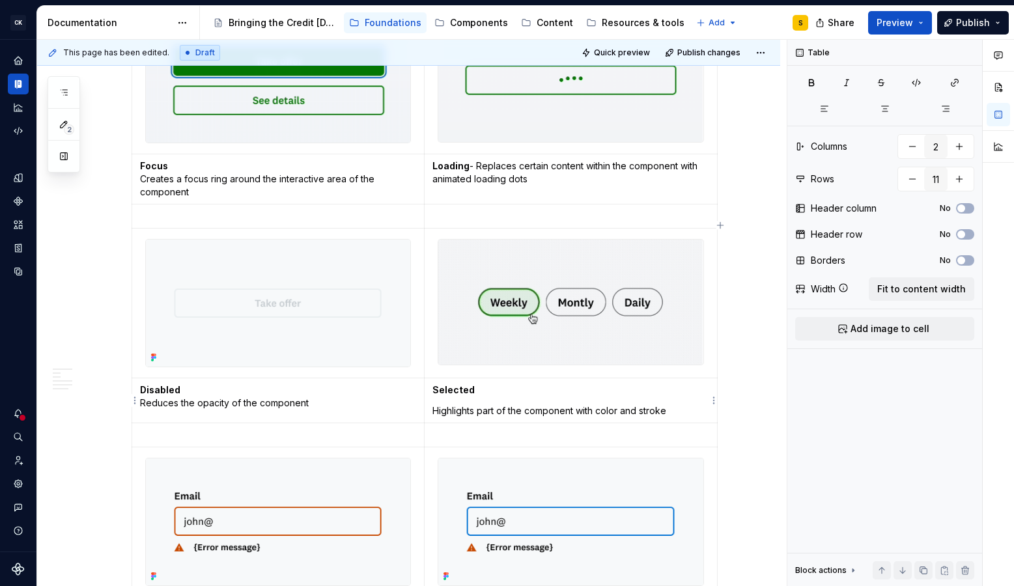
click at [436, 412] on p "Highlights part of the component with color and stroke" at bounding box center [570, 410] width 277 height 13
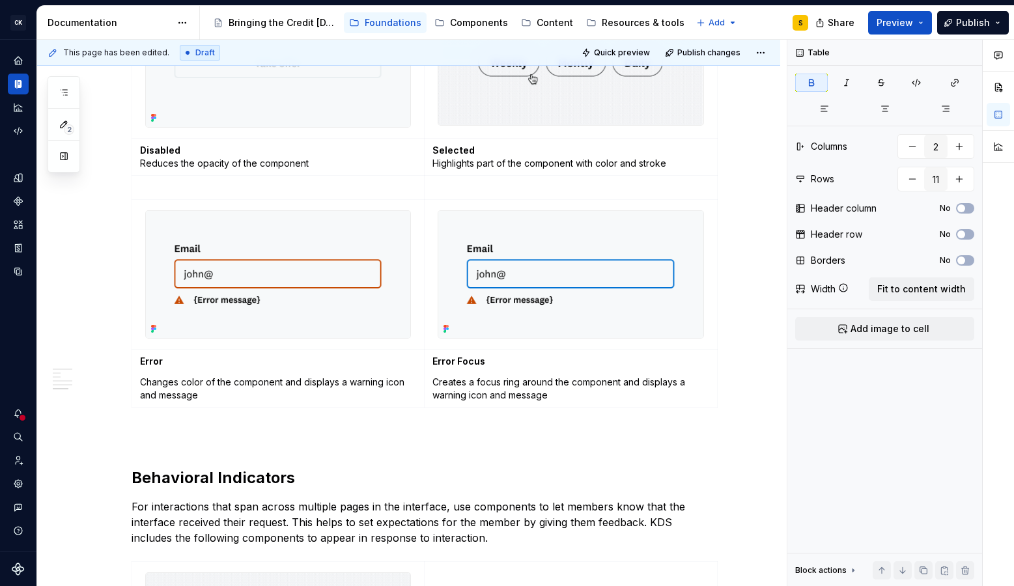
scroll to position [1306, 0]
click at [145, 381] on p "Changes color of the component and displays a warning icon and message" at bounding box center [278, 388] width 277 height 26
click at [437, 382] on p "Creates a focus ring around the component and displays a warning icon and messa…" at bounding box center [570, 388] width 277 height 26
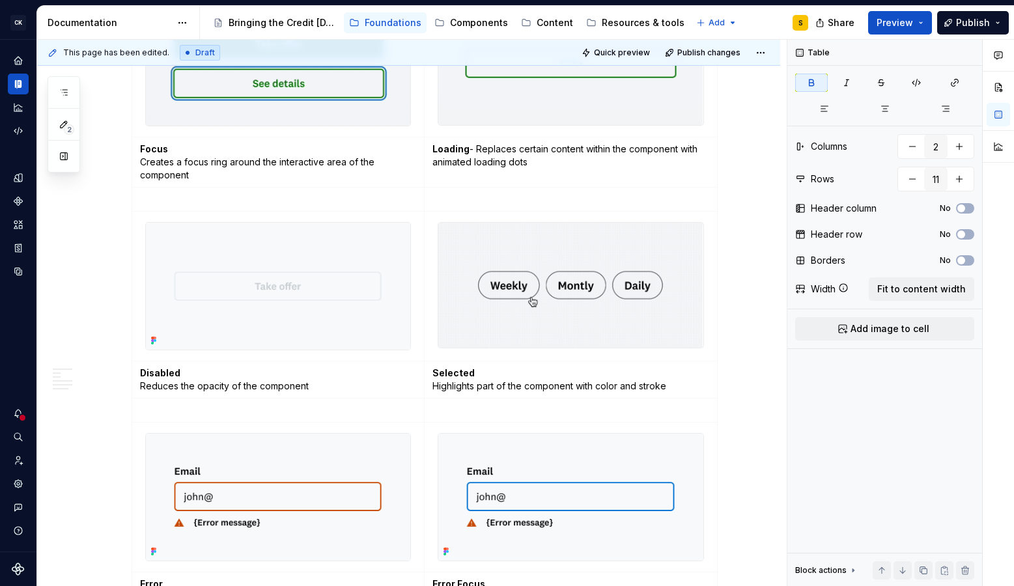
scroll to position [785, 0]
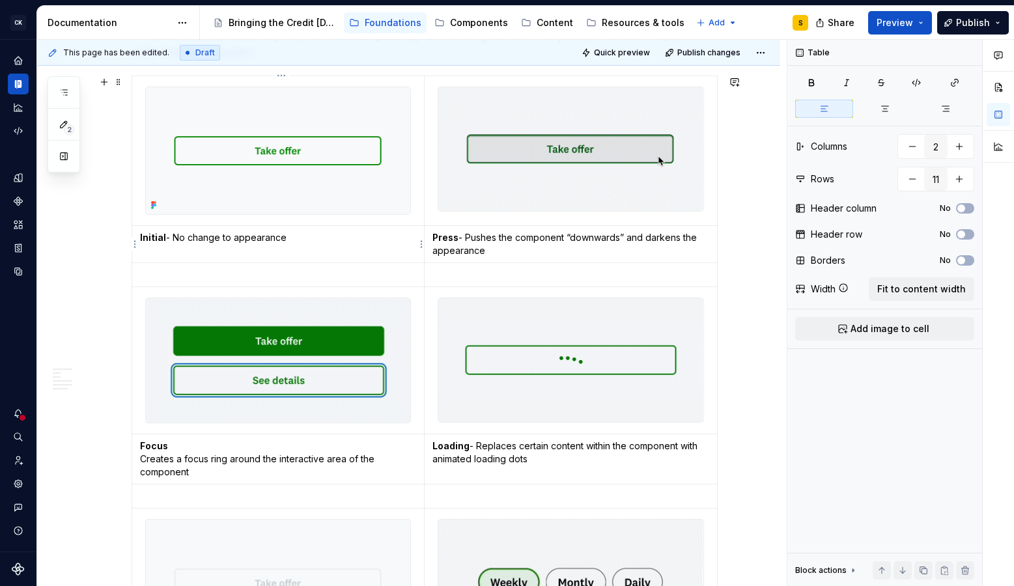
click at [178, 237] on p "Initial - No change to appearance" at bounding box center [278, 237] width 277 height 13
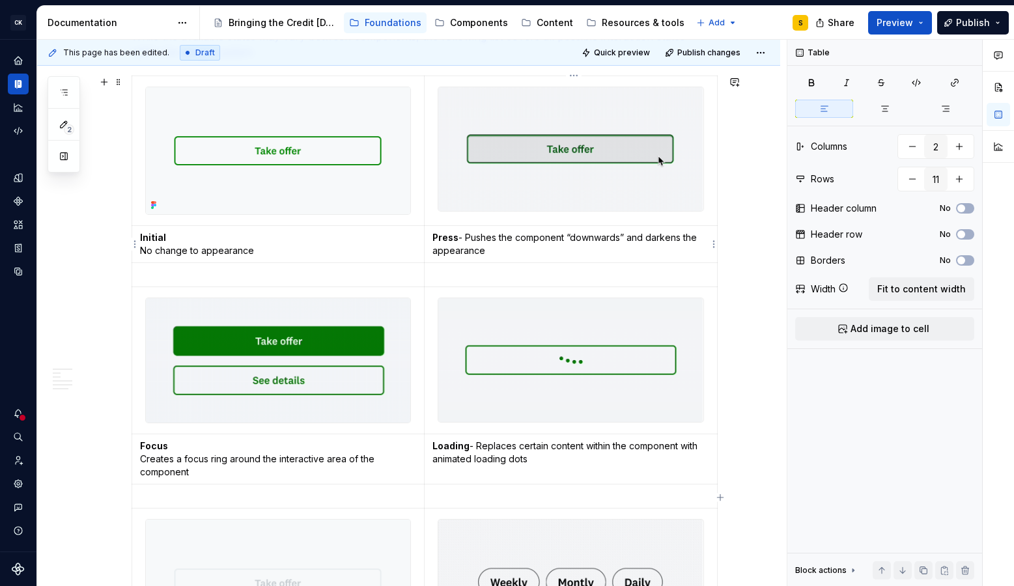
click at [470, 236] on p "Press - Pushes the component “downwards” and darkens the appearance" at bounding box center [570, 244] width 277 height 26
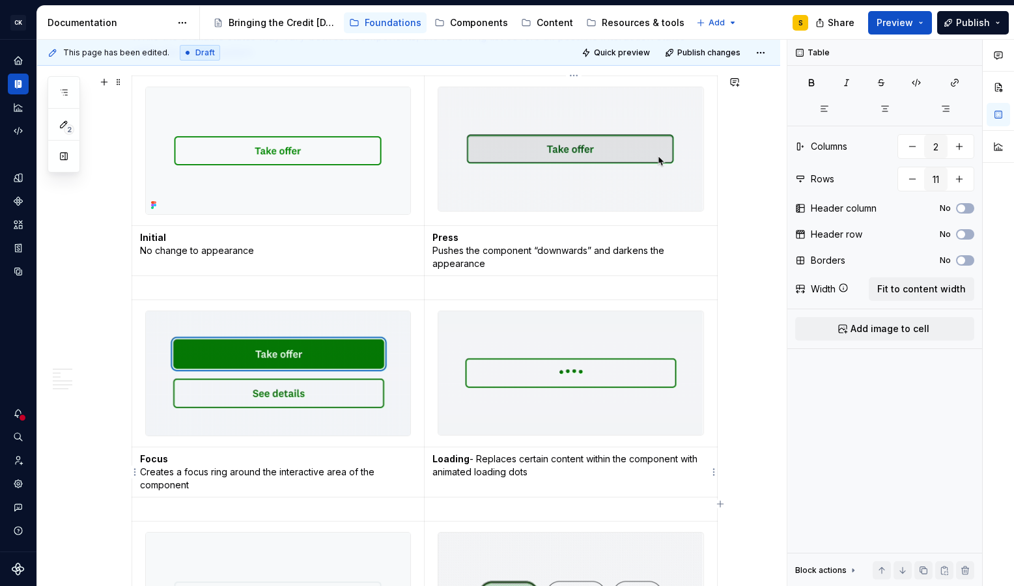
click at [481, 458] on p "Loading - Replaces certain content within the component with animated loading d…" at bounding box center [570, 466] width 277 height 26
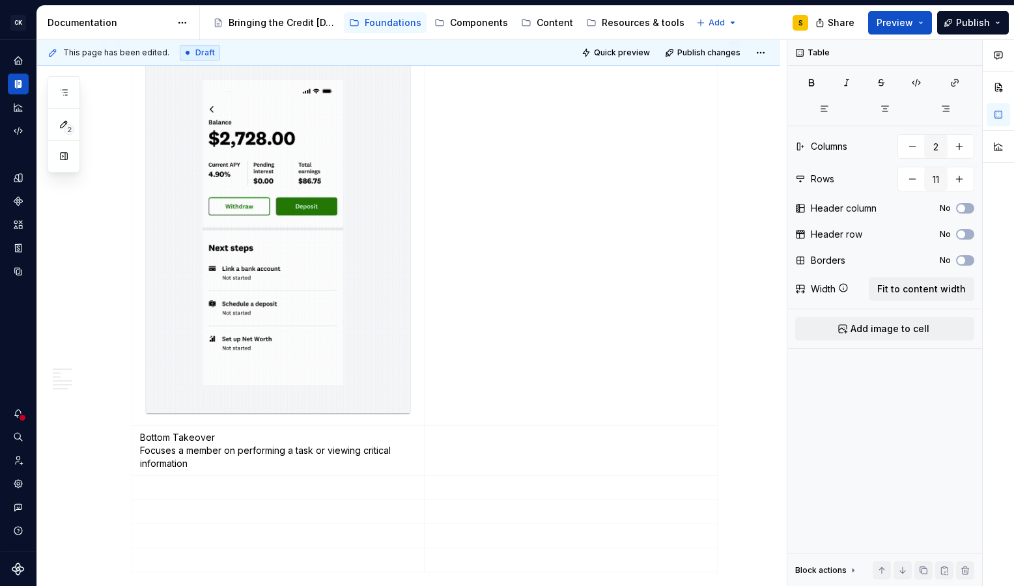
scroll to position [1835, 0]
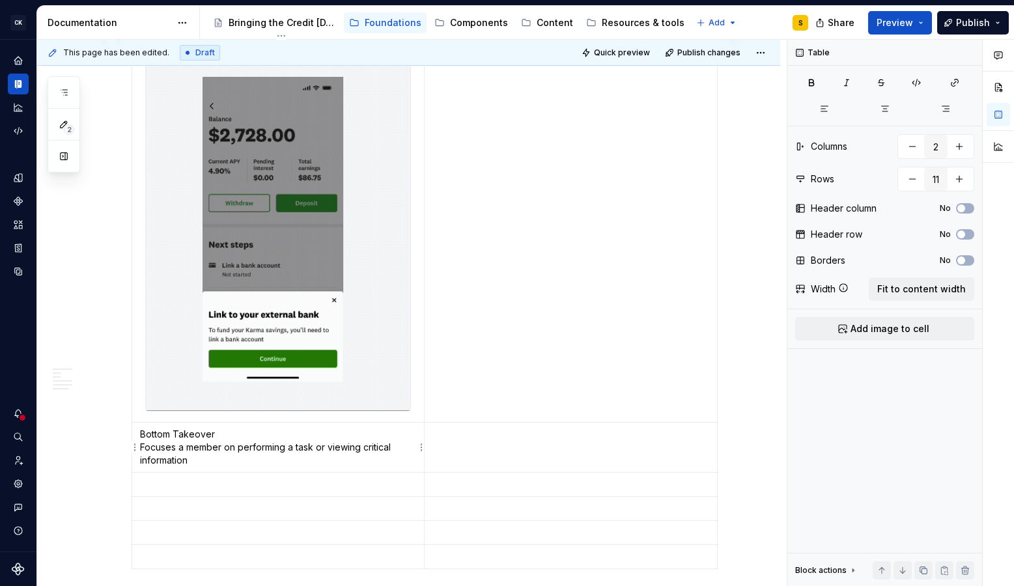
type input "6"
drag, startPoint x: 178, startPoint y: 436, endPoint x: 145, endPoint y: 438, distance: 33.3
click at [145, 438] on p "Bottom Takeover Focuses a member on performing a task or viewing critical infor…" at bounding box center [278, 447] width 277 height 39
drag, startPoint x: 180, startPoint y: 404, endPoint x: 190, endPoint y: 419, distance: 17.9
click at [180, 405] on button "button" at bounding box center [180, 411] width 18 height 18
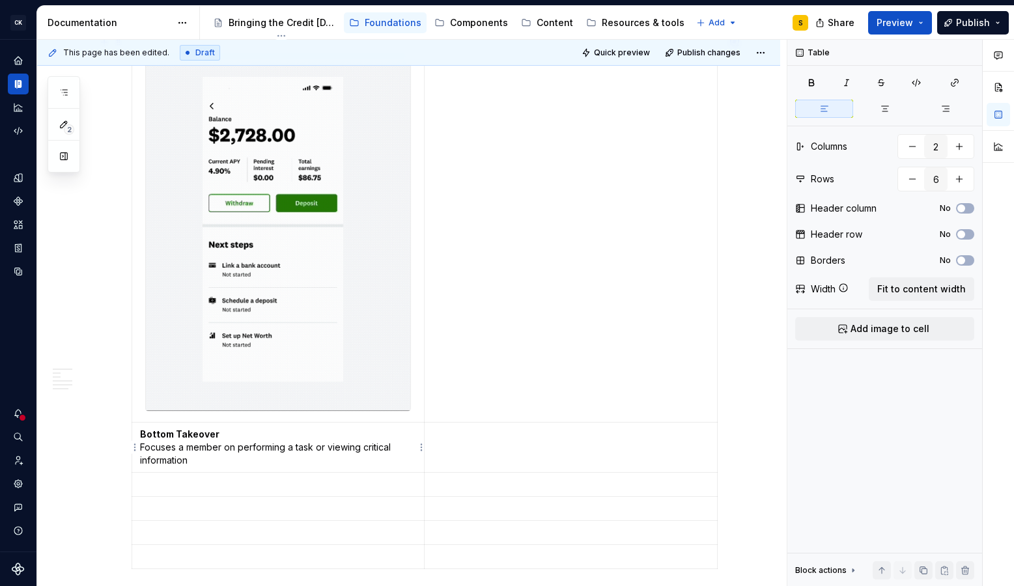
click at [208, 459] on p "Bottom Takeover Focuses a member on performing a task or viewing critical infor…" at bounding box center [278, 447] width 277 height 39
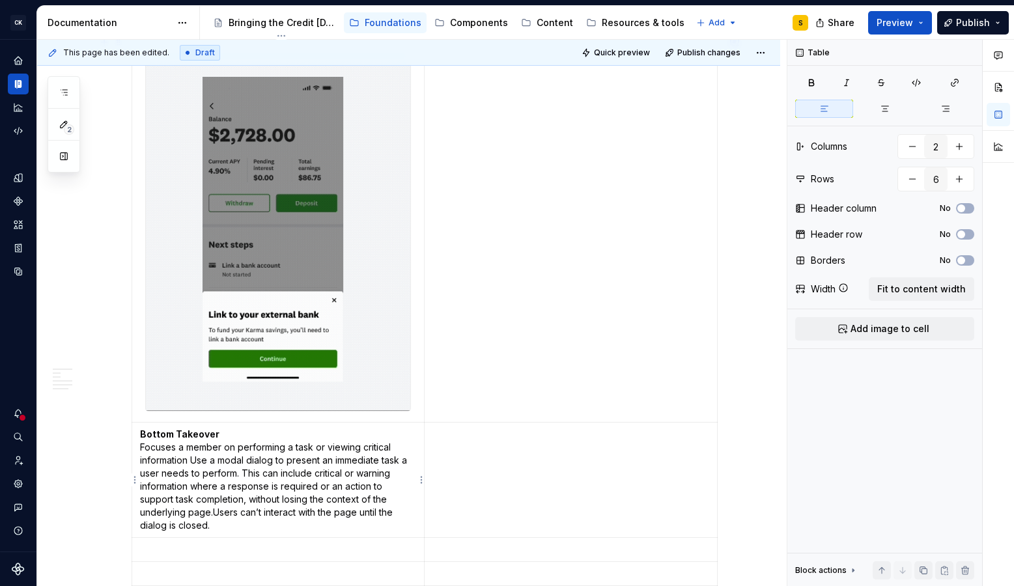
click at [195, 460] on p "Bottom Takeover Focuses a member on performing a task or viewing critical infor…" at bounding box center [278, 480] width 277 height 104
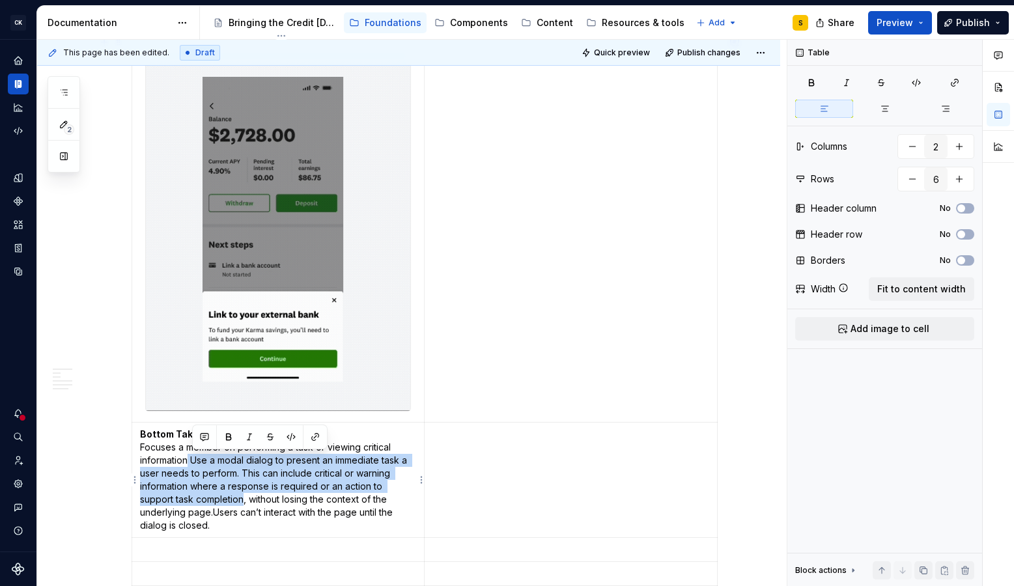
drag, startPoint x: 191, startPoint y: 461, endPoint x: 246, endPoint y: 502, distance: 68.4
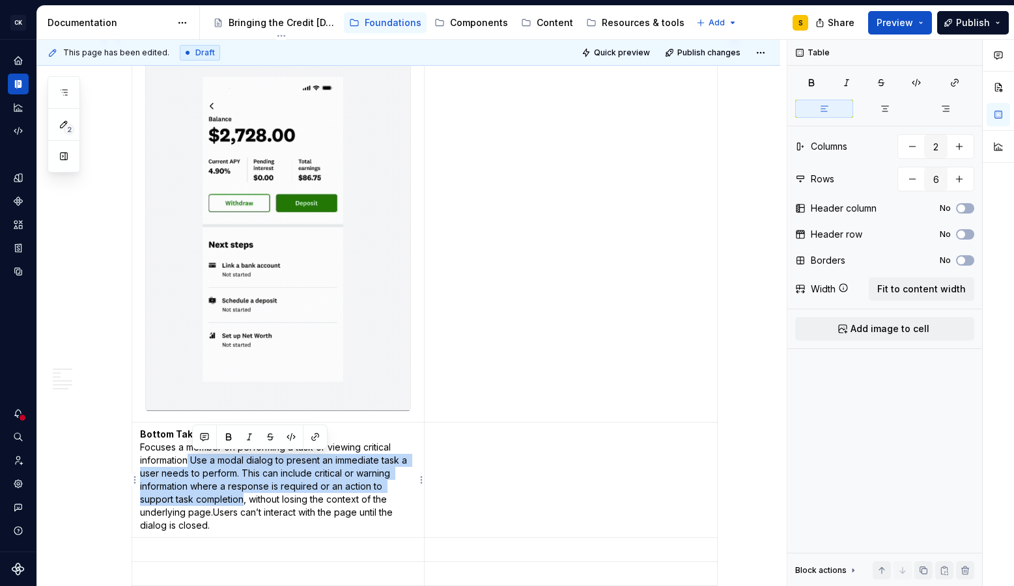
click at [246, 502] on p "Bottom Takeover Focuses a member on performing a task or viewing critical infor…" at bounding box center [278, 480] width 277 height 104
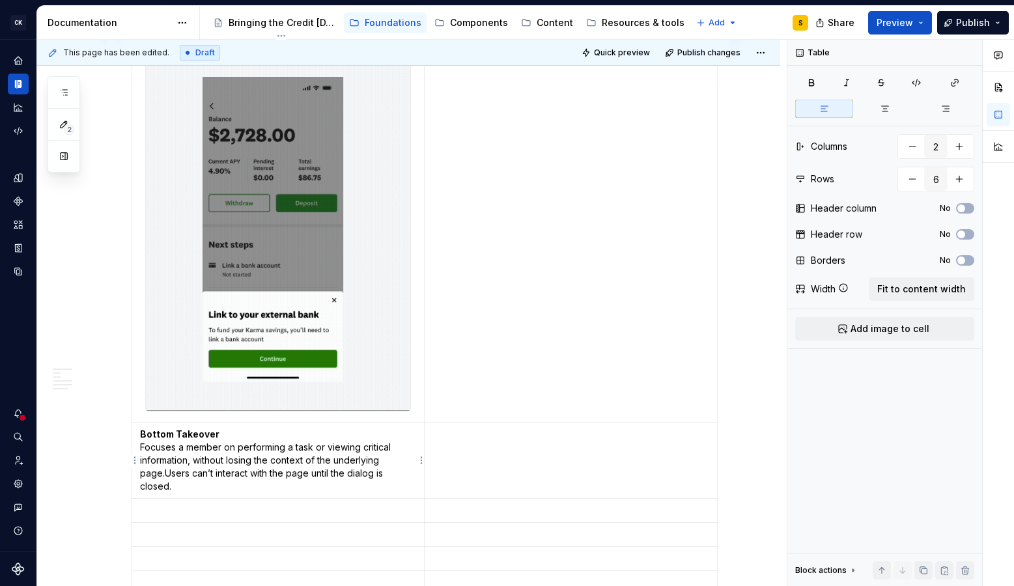
click at [168, 473] on p "Bottom Takeover Focuses a member on performing a task or viewing critical infor…" at bounding box center [278, 460] width 277 height 65
click at [474, 447] on td at bounding box center [571, 454] width 292 height 63
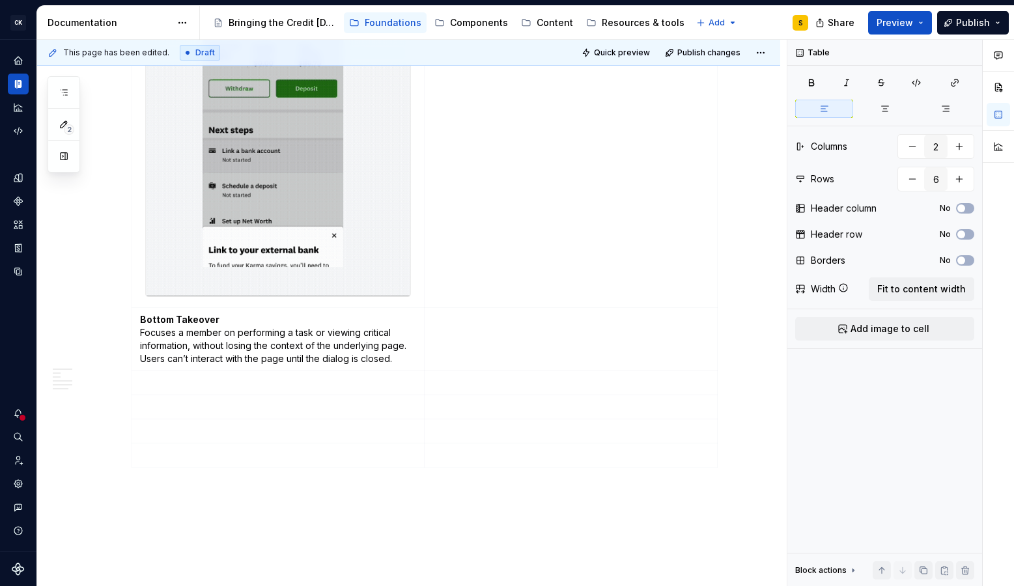
scroll to position [1951, 0]
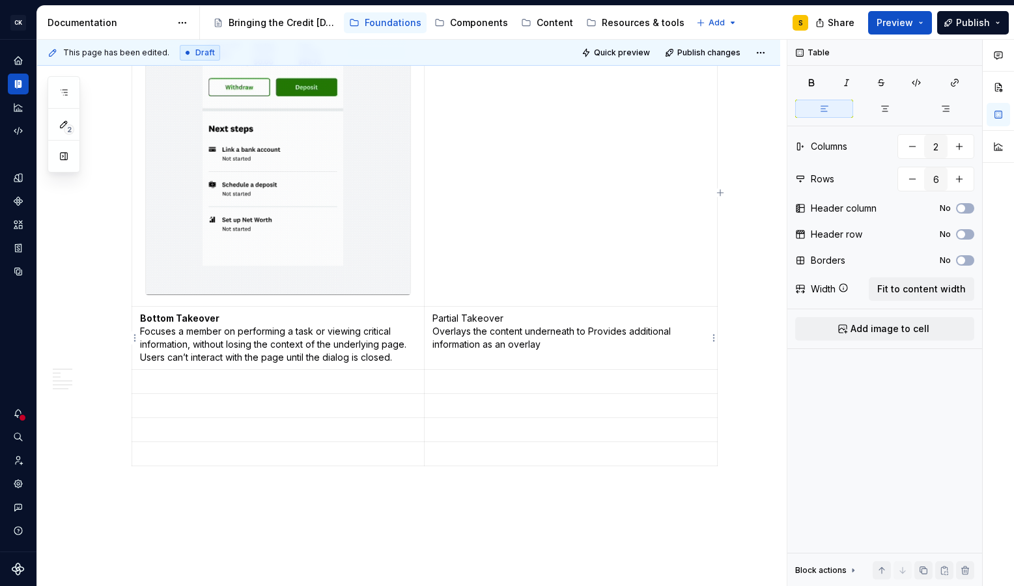
click at [596, 332] on p "Partial Takeover Overlays the content underneath to Provides additional informa…" at bounding box center [570, 331] width 276 height 39
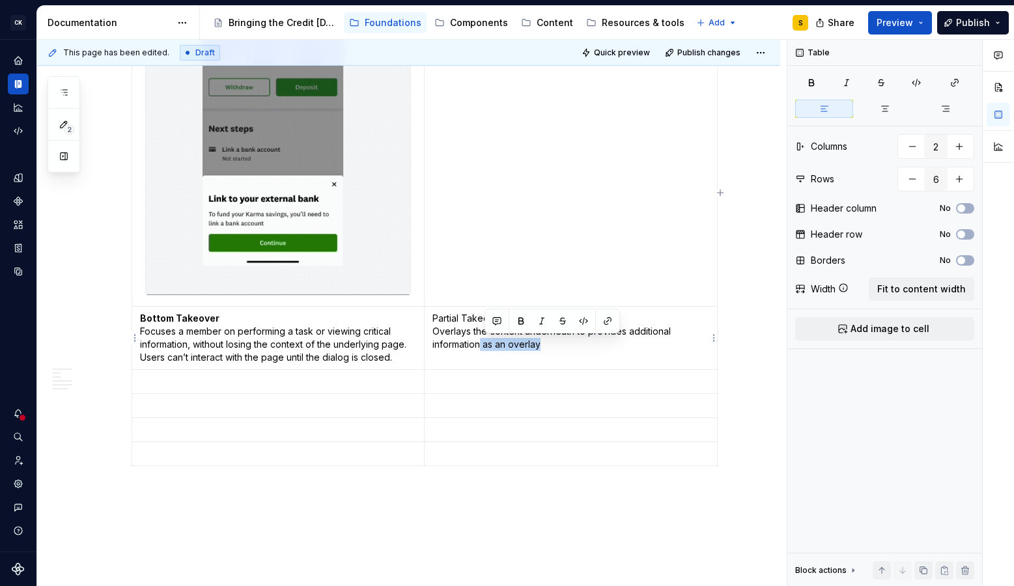
drag, startPoint x: 568, startPoint y: 346, endPoint x: 485, endPoint y: 346, distance: 83.4
click at [485, 346] on p "Partial Takeover Overlays the content underneath to provides additional informa…" at bounding box center [570, 331] width 276 height 39
drag, startPoint x: 167, startPoint y: 360, endPoint x: 145, endPoint y: 359, distance: 21.5
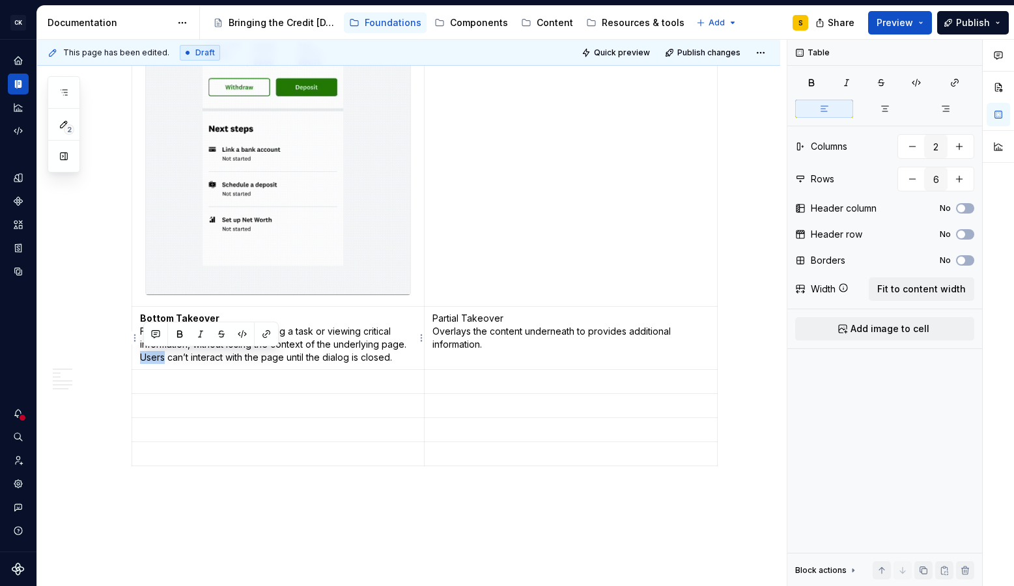
click at [145, 359] on p "Bottom Takeover Focuses a member on performing a task or viewing critical infor…" at bounding box center [278, 338] width 277 height 52
click at [500, 347] on p "Partial Takeover Overlays the content underneath to provides additional informa…" at bounding box center [570, 331] width 276 height 39
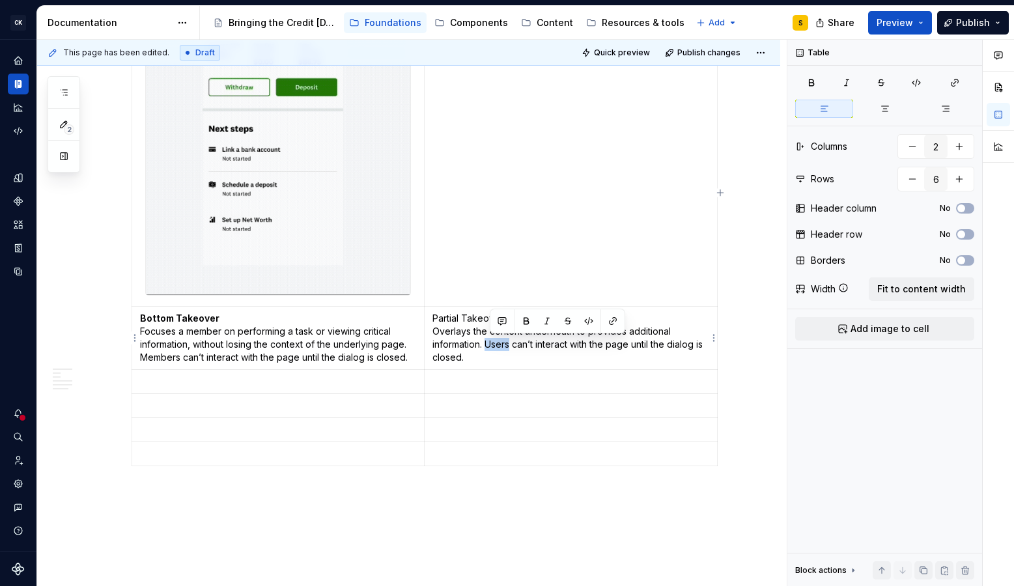
drag, startPoint x: 503, startPoint y: 345, endPoint x: 514, endPoint y: 345, distance: 10.4
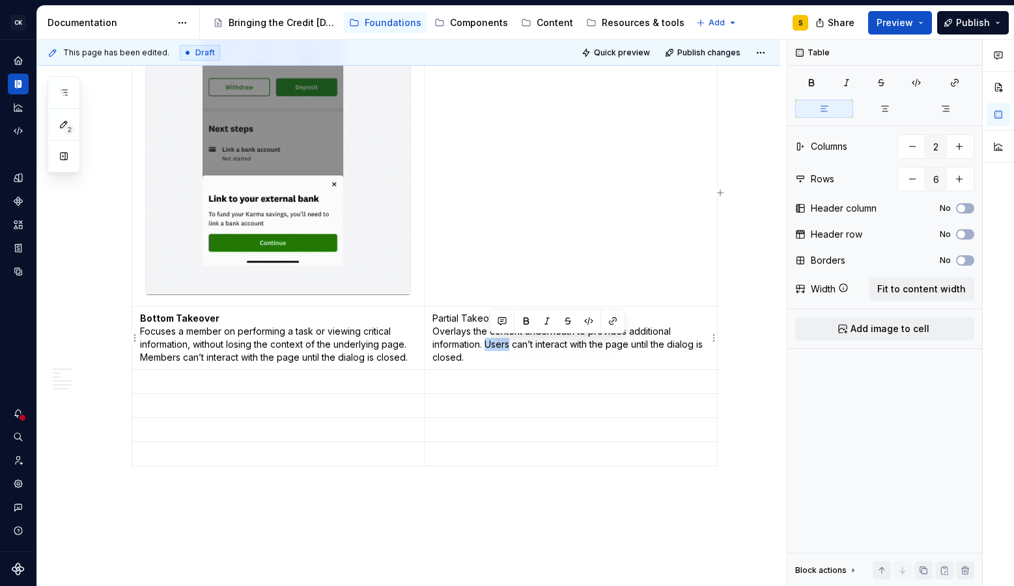
click at [514, 345] on p "Partial Takeover Overlays the content underneath to provides additional informa…" at bounding box center [570, 338] width 276 height 52
drag, startPoint x: 486, startPoint y: 318, endPoint x: 434, endPoint y: 320, distance: 51.5
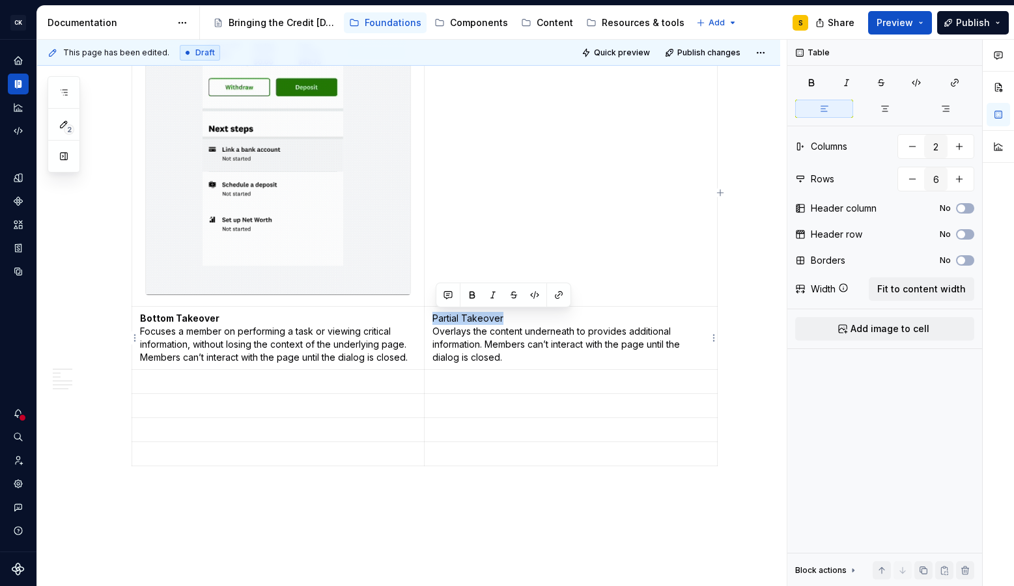
click at [434, 320] on td "Partial Takeover Overlays the content underneath to provides additional informa…" at bounding box center [571, 338] width 292 height 63
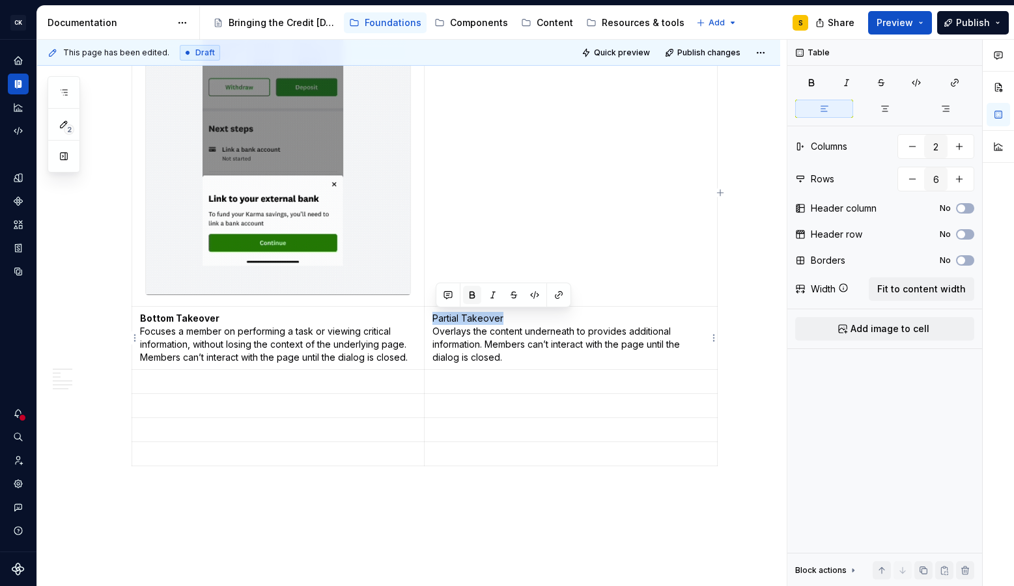
click at [468, 295] on button "button" at bounding box center [472, 295] width 18 height 18
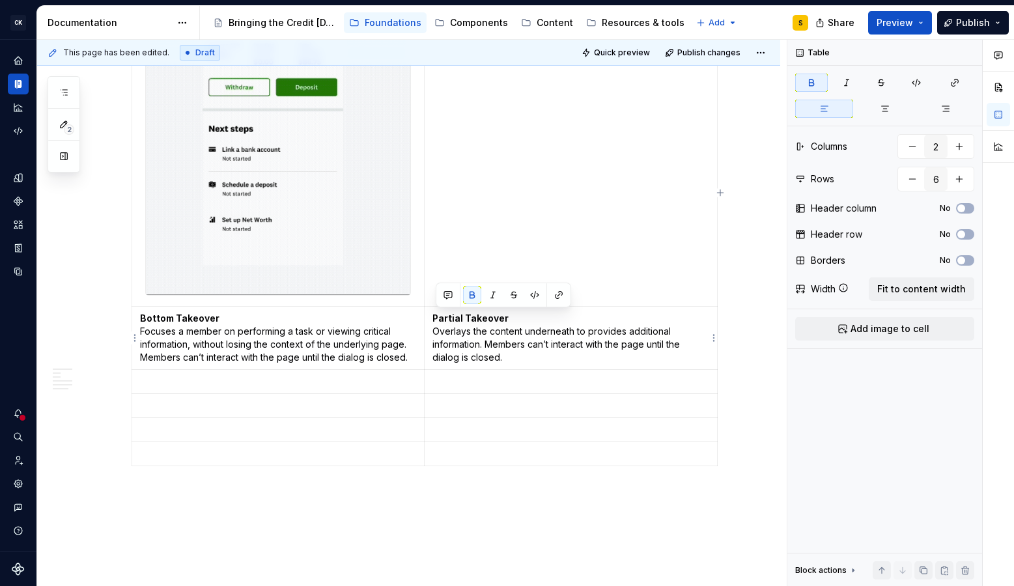
click at [508, 353] on p "Partial Takeover Overlays the content underneath to provides additional informa…" at bounding box center [570, 338] width 276 height 52
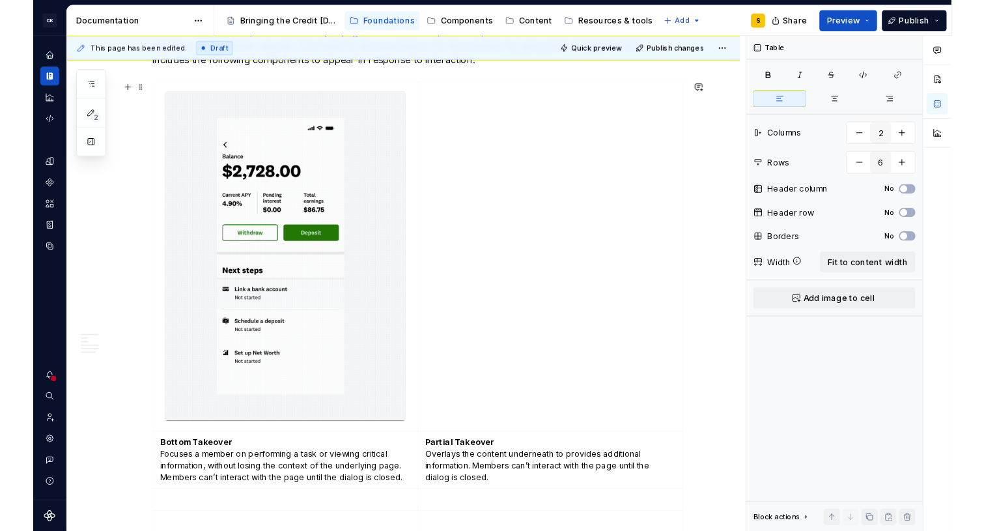
scroll to position [1770, 0]
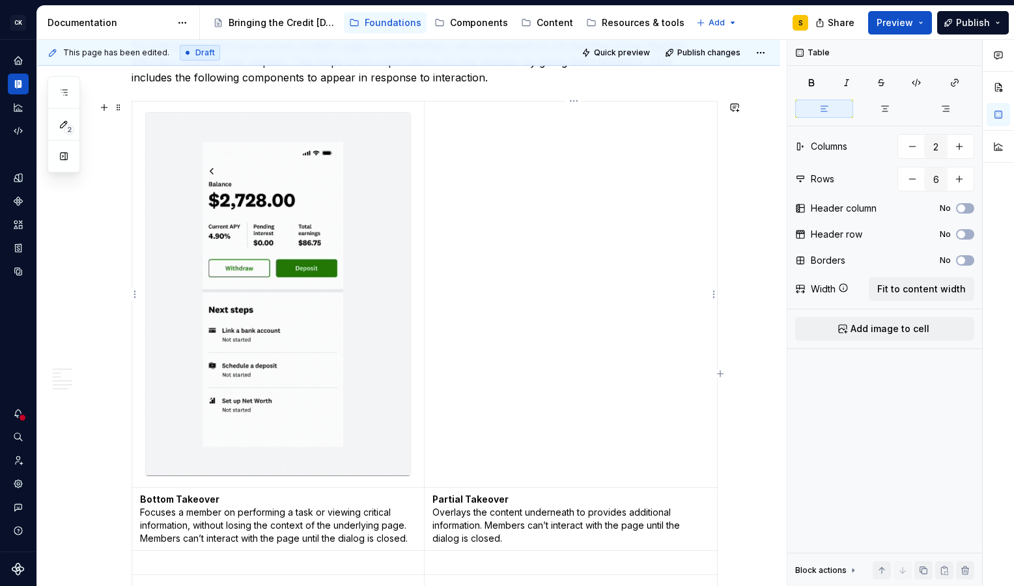
click at [593, 377] on td at bounding box center [571, 294] width 292 height 386
click at [554, 298] on td at bounding box center [571, 294] width 292 height 386
click at [632, 300] on td at bounding box center [571, 294] width 292 height 386
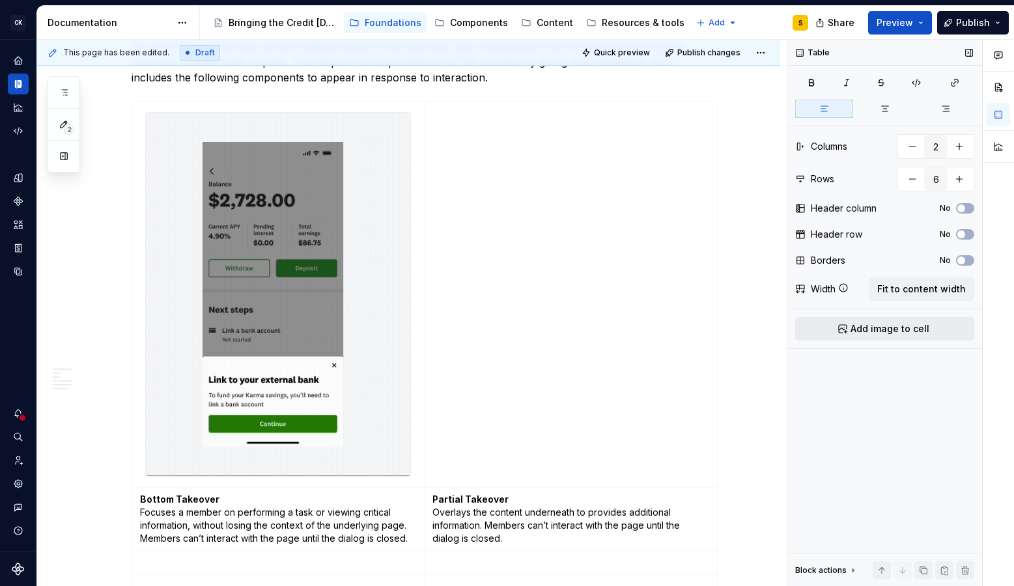
click at [838, 323] on button "Add image to cell" at bounding box center [884, 328] width 179 height 23
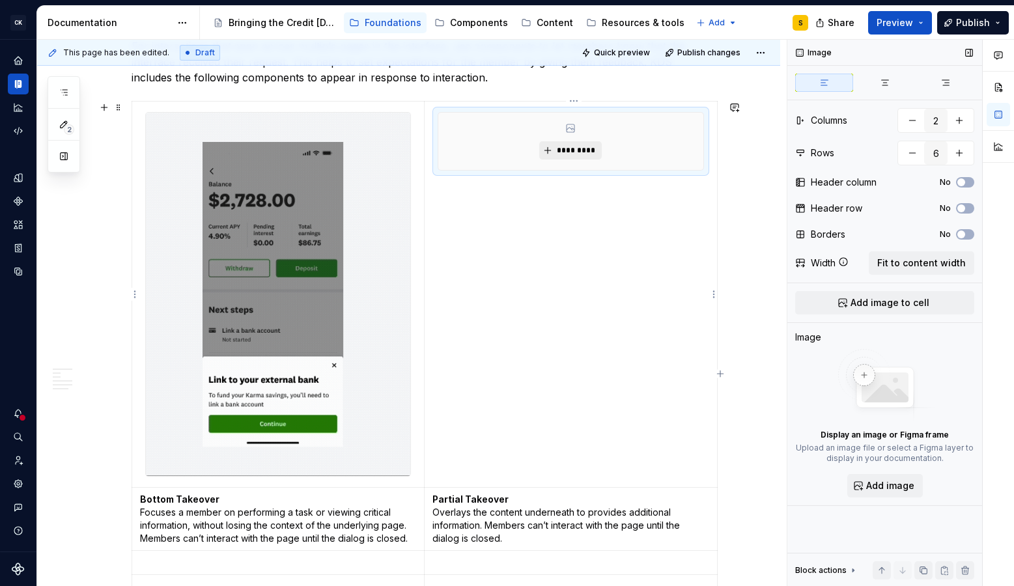
click at [588, 153] on span "*********" at bounding box center [576, 150] width 40 height 10
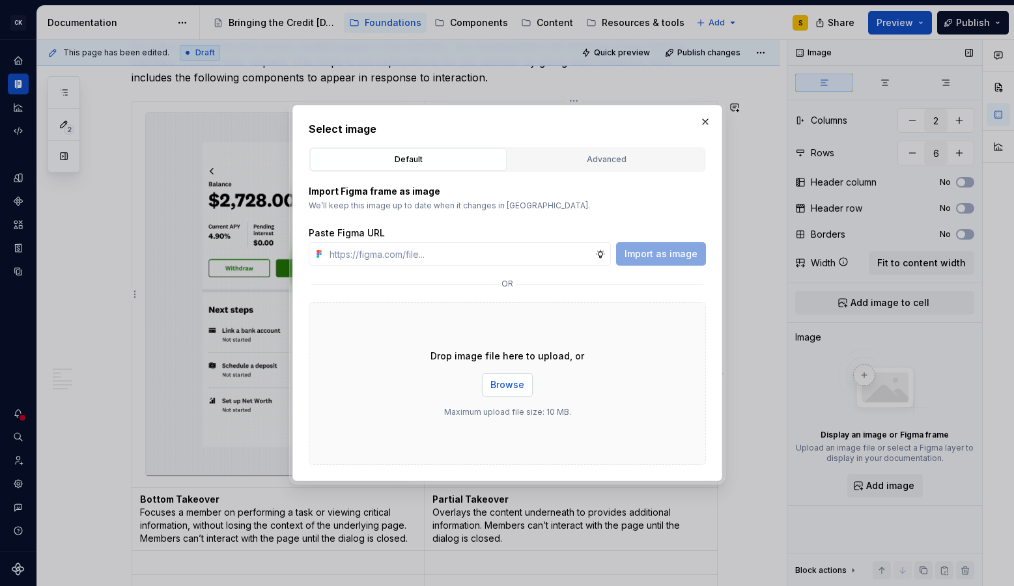
click at [510, 389] on span "Browse" at bounding box center [507, 384] width 34 height 13
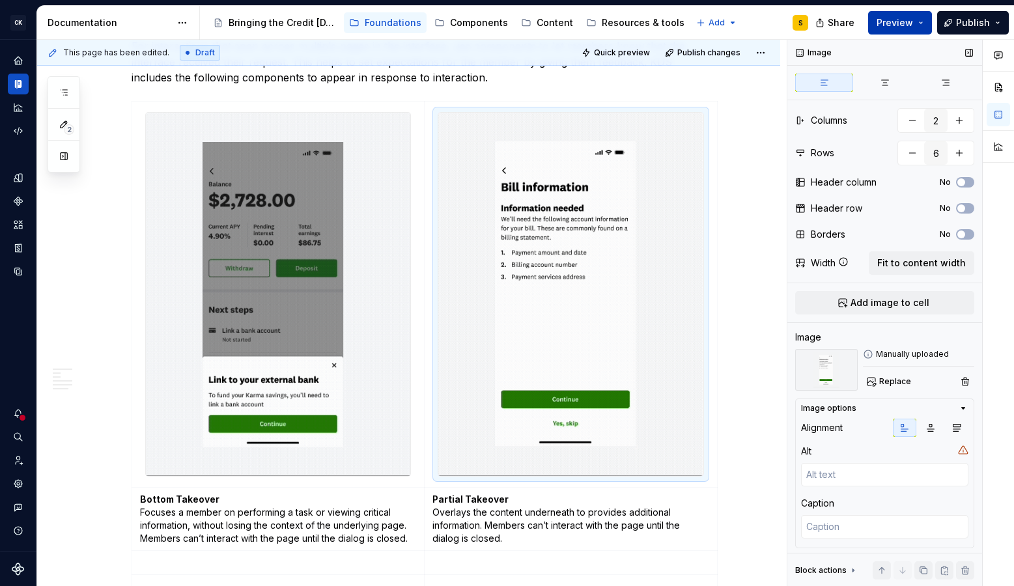
click at [926, 27] on button "Preview" at bounding box center [900, 22] width 64 height 23
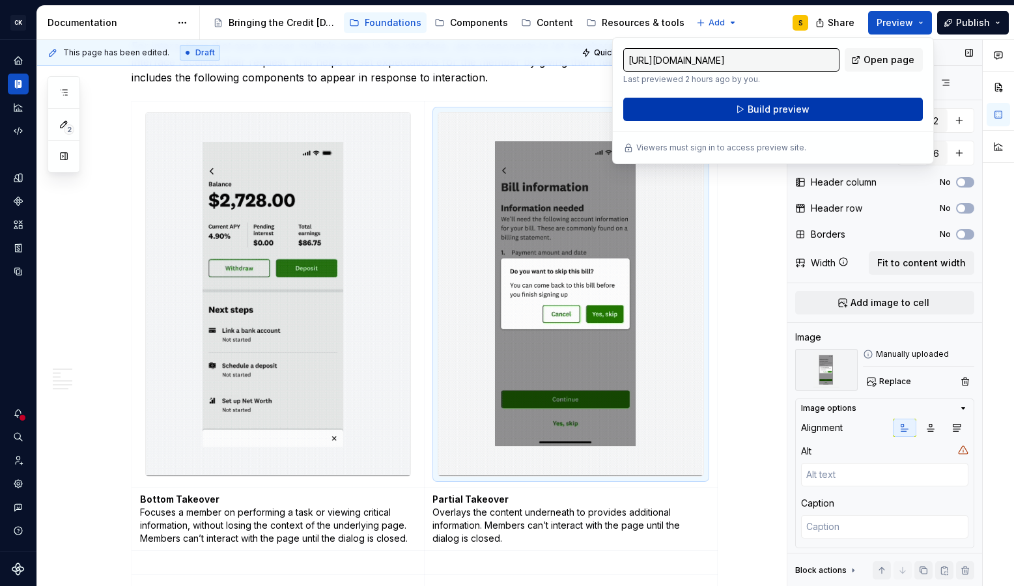
click at [854, 107] on button "Build preview" at bounding box center [773, 109] width 300 height 23
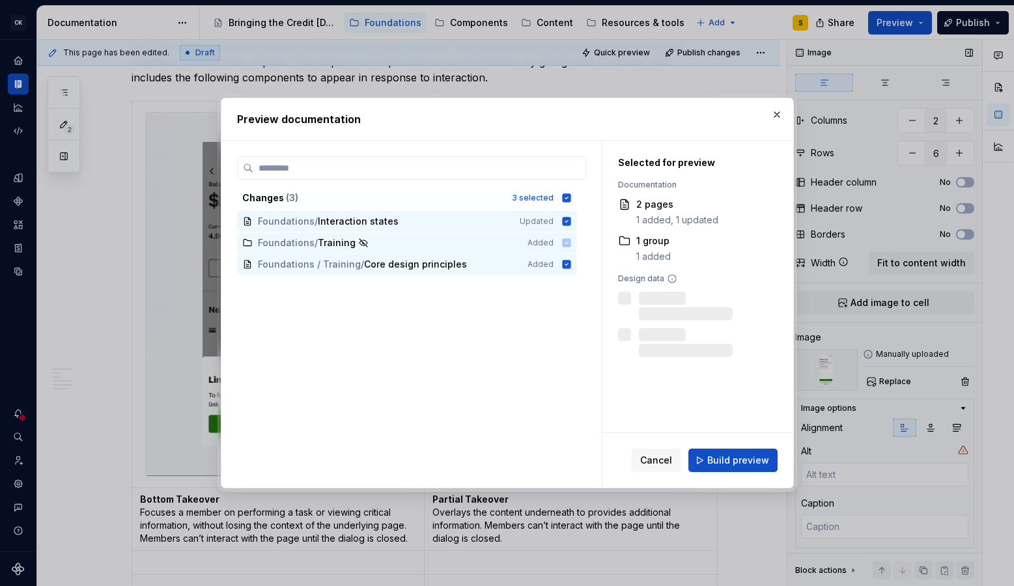
drag, startPoint x: 570, startPoint y: 198, endPoint x: 573, endPoint y: 213, distance: 15.2
click at [571, 199] on icon at bounding box center [566, 197] width 8 height 8
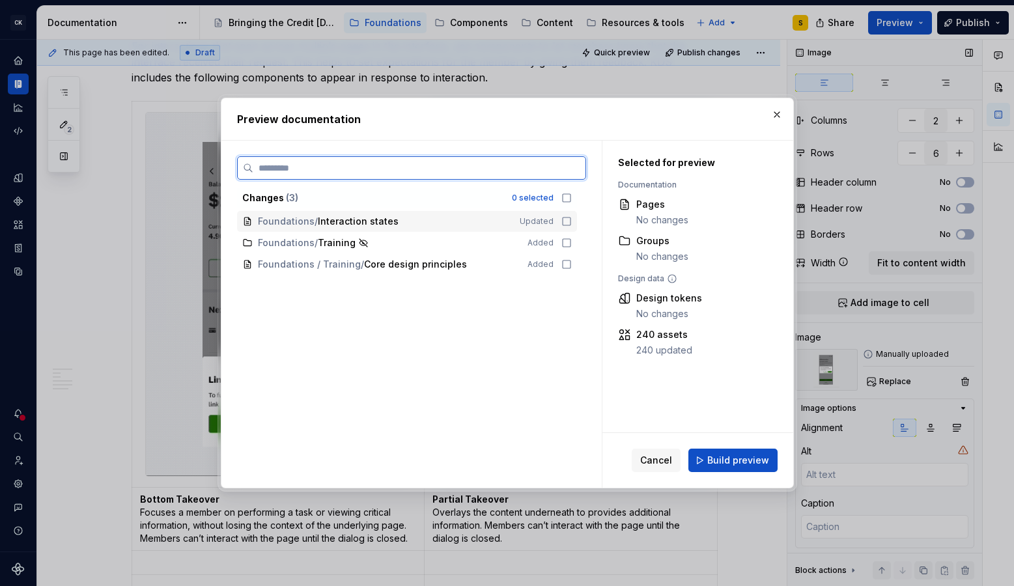
drag, startPoint x: 573, startPoint y: 221, endPoint x: 641, endPoint y: 304, distance: 107.3
click at [572, 221] on icon at bounding box center [566, 221] width 10 height 10
drag, startPoint x: 756, startPoint y: 463, endPoint x: 751, endPoint y: 459, distance: 6.9
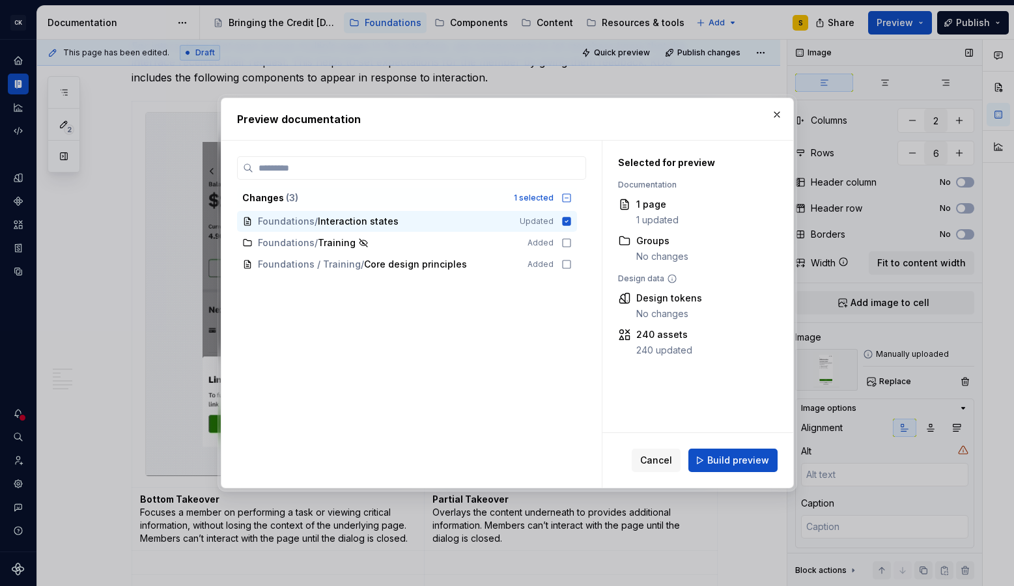
click at [756, 463] on span "Build preview" at bounding box center [738, 460] width 62 height 13
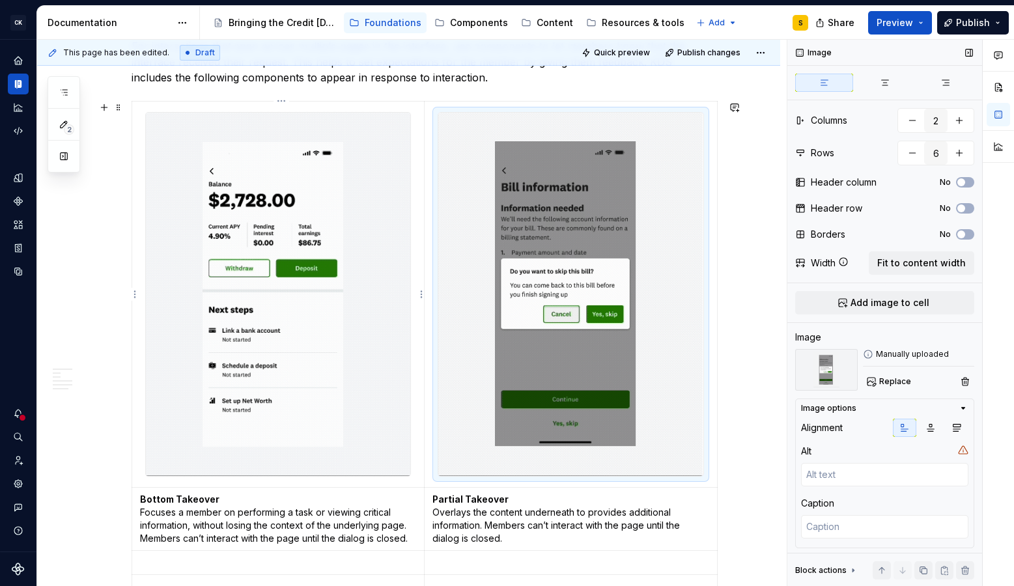
click at [330, 285] on img at bounding box center [278, 294] width 264 height 363
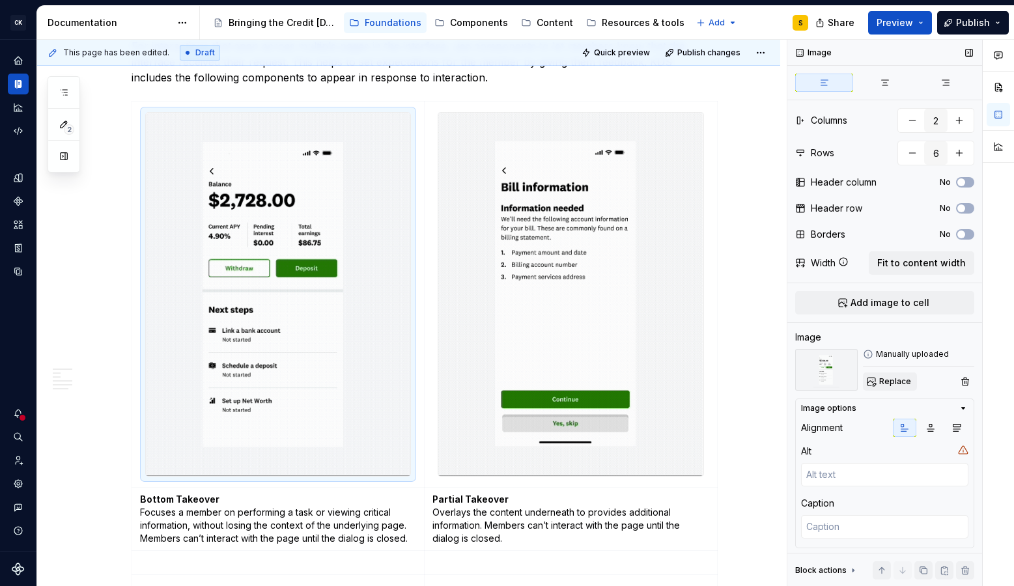
click at [892, 377] on span "Replace" at bounding box center [895, 381] width 32 height 10
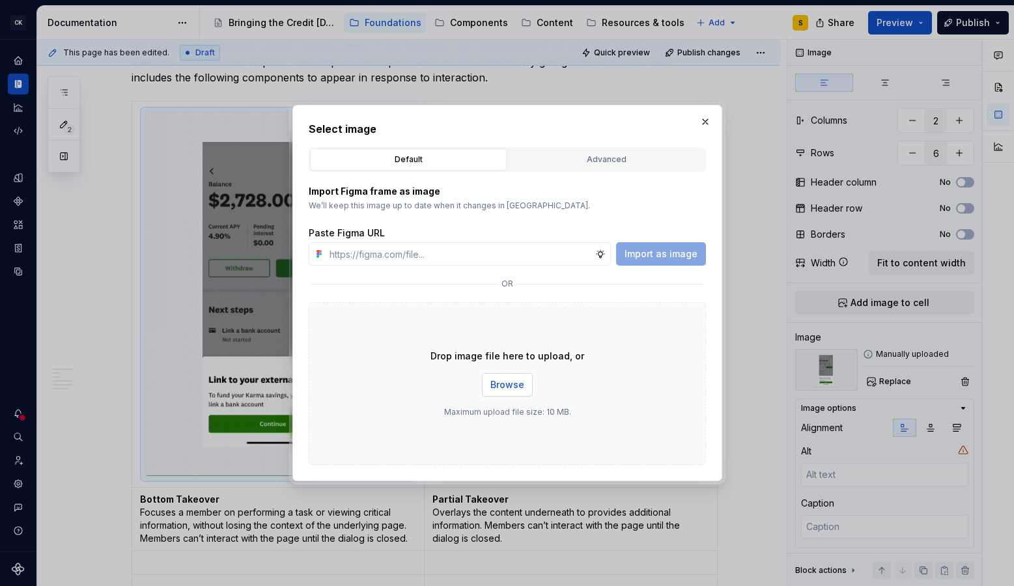
click at [523, 386] on span "Browse" at bounding box center [507, 384] width 34 height 13
click at [522, 390] on span "Browse" at bounding box center [507, 384] width 34 height 13
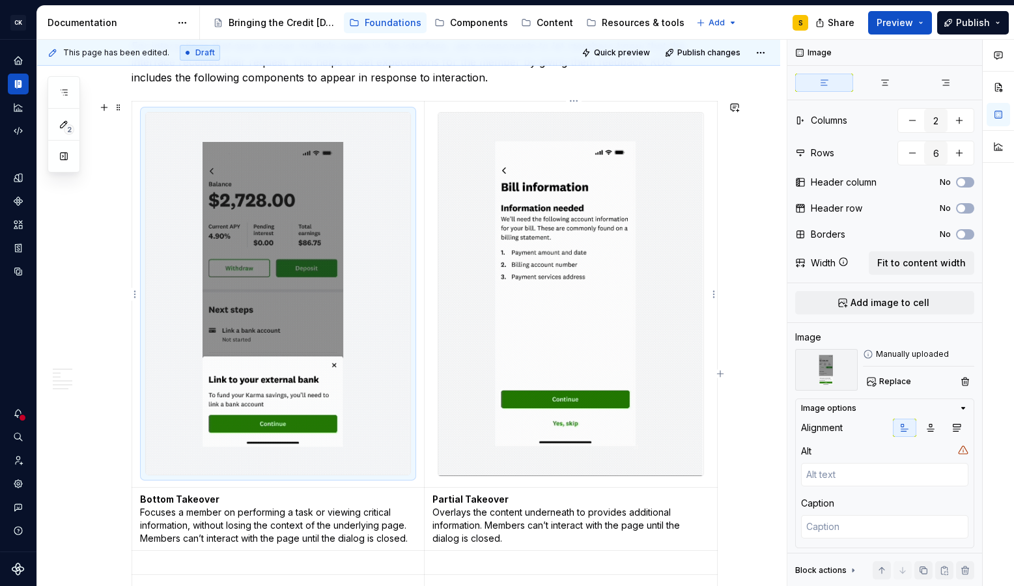
click at [600, 195] on img at bounding box center [570, 294] width 264 height 363
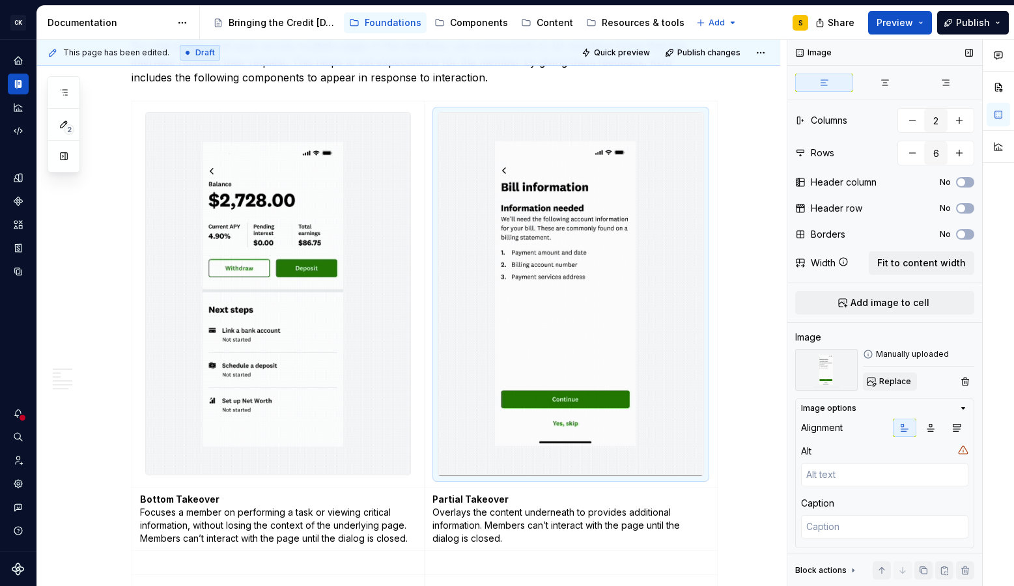
click at [901, 380] on span "Replace" at bounding box center [895, 381] width 32 height 10
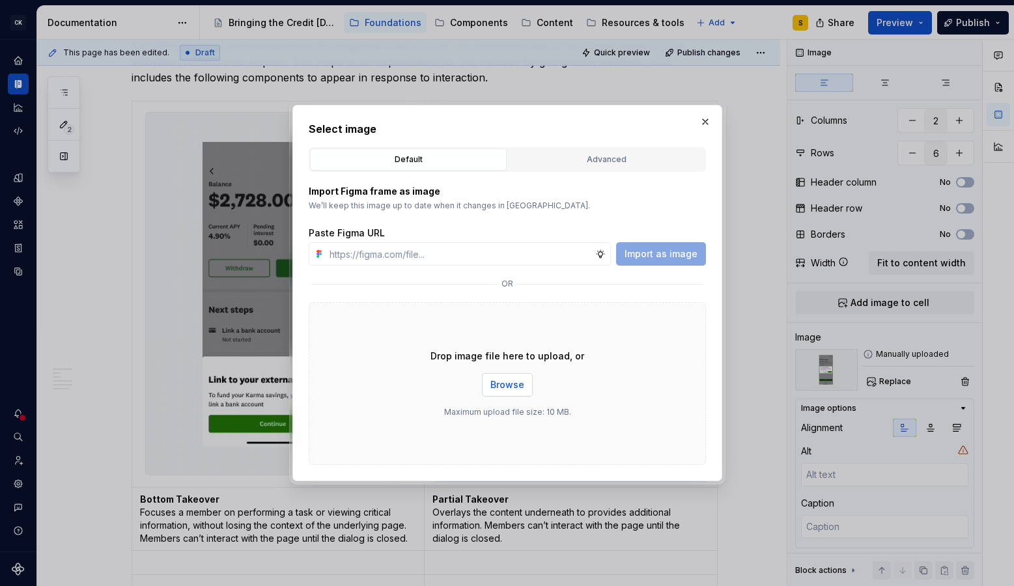
click at [506, 389] on span "Browse" at bounding box center [507, 384] width 34 height 13
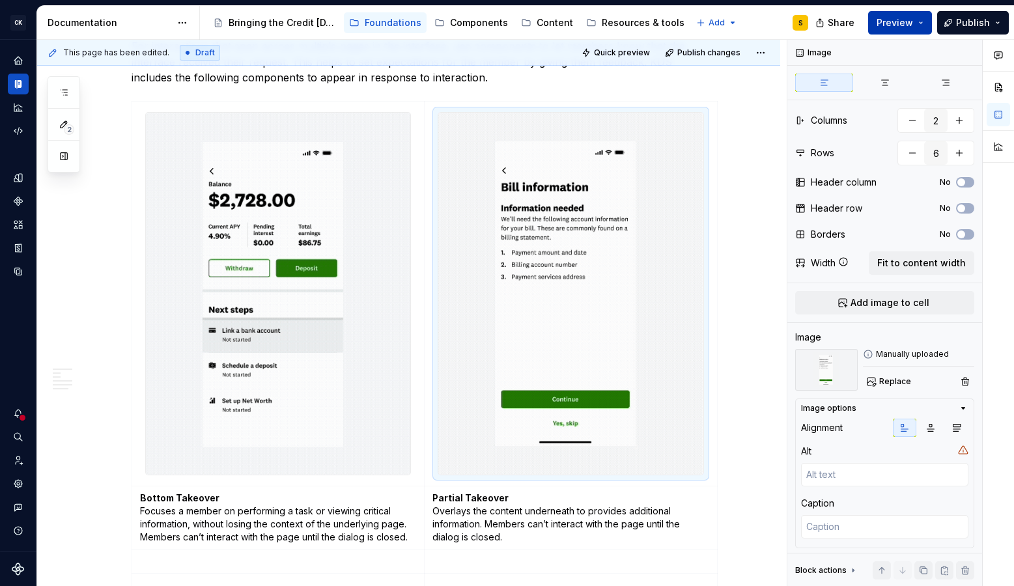
click at [923, 26] on button "Preview" at bounding box center [900, 22] width 64 height 23
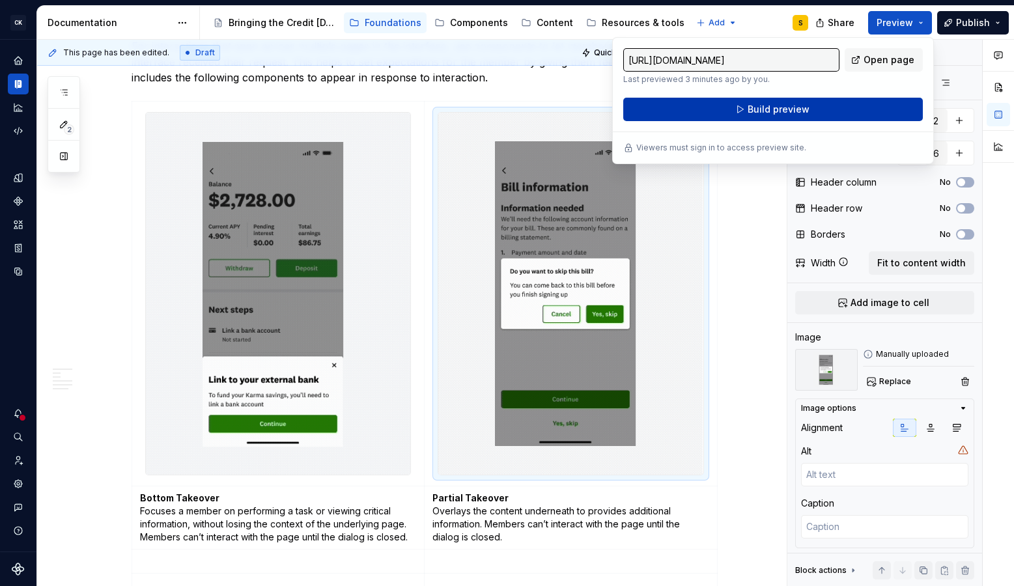
click at [838, 109] on button "Build preview" at bounding box center [773, 109] width 300 height 23
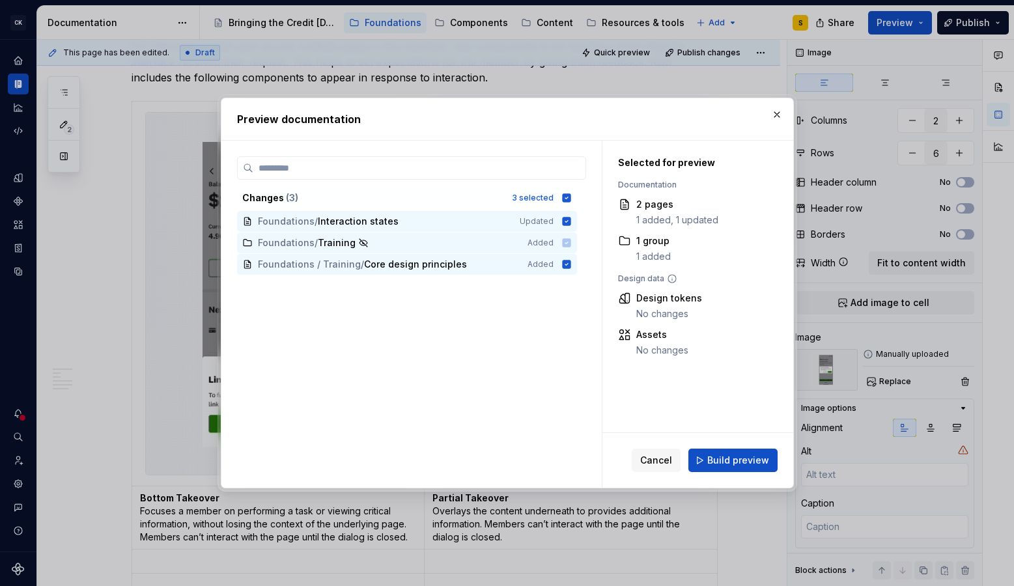
drag, startPoint x: 571, startPoint y: 200, endPoint x: 572, endPoint y: 212, distance: 11.7
click at [571, 201] on icon at bounding box center [566, 197] width 8 height 8
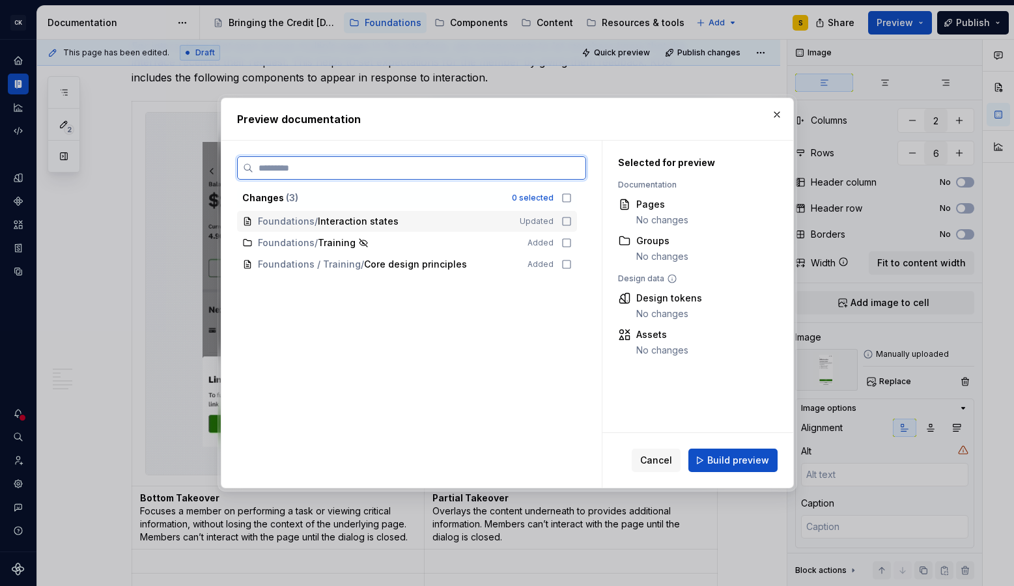
click at [572, 221] on icon at bounding box center [566, 221] width 10 height 10
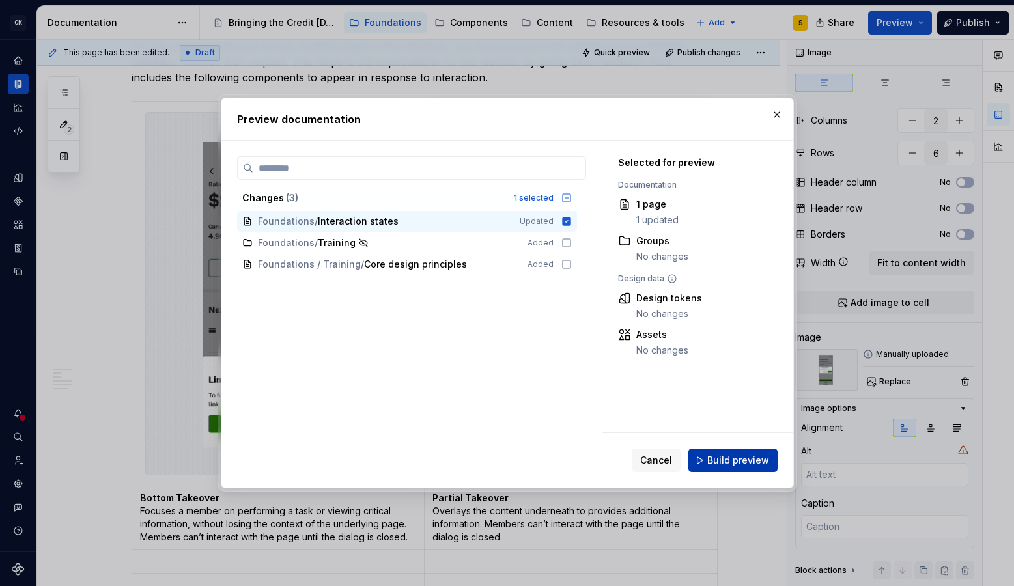
click at [717, 455] on span "Build preview" at bounding box center [738, 460] width 62 height 13
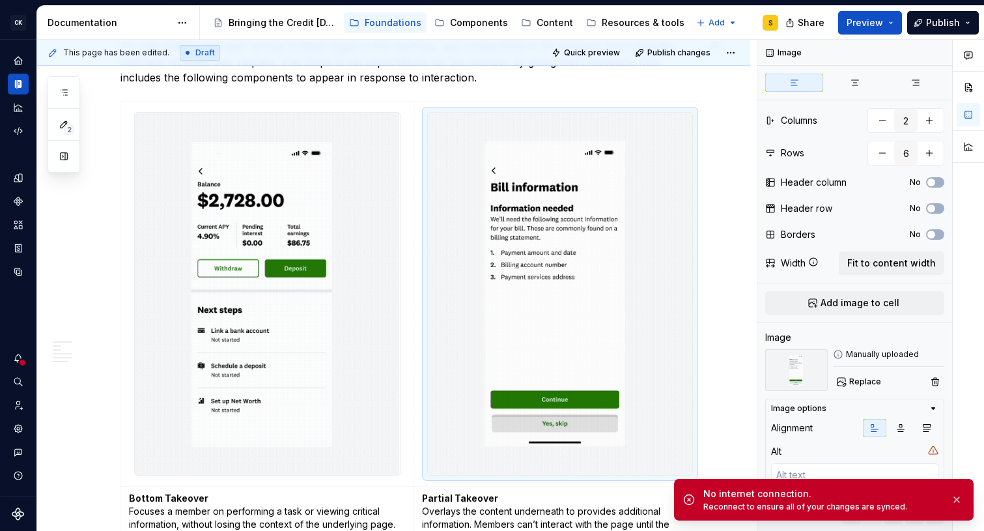
type textarea "*"
